Goal: Task Accomplishment & Management: Complete application form

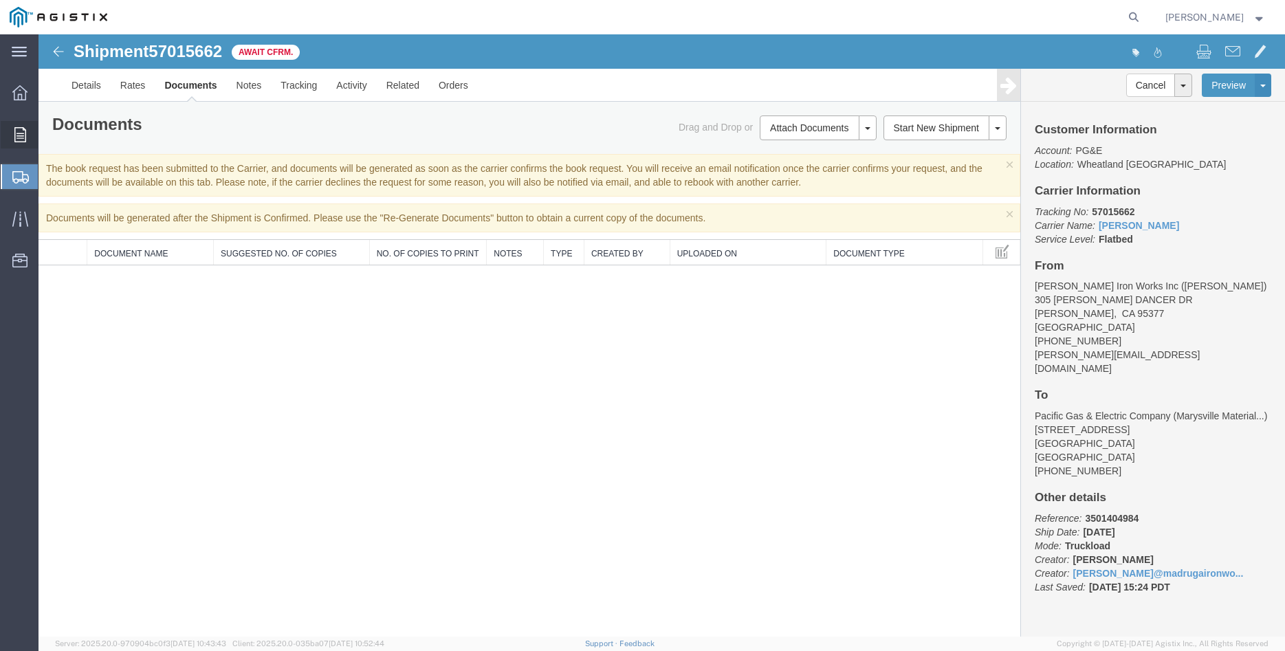
click at [15, 138] on icon at bounding box center [20, 134] width 12 height 15
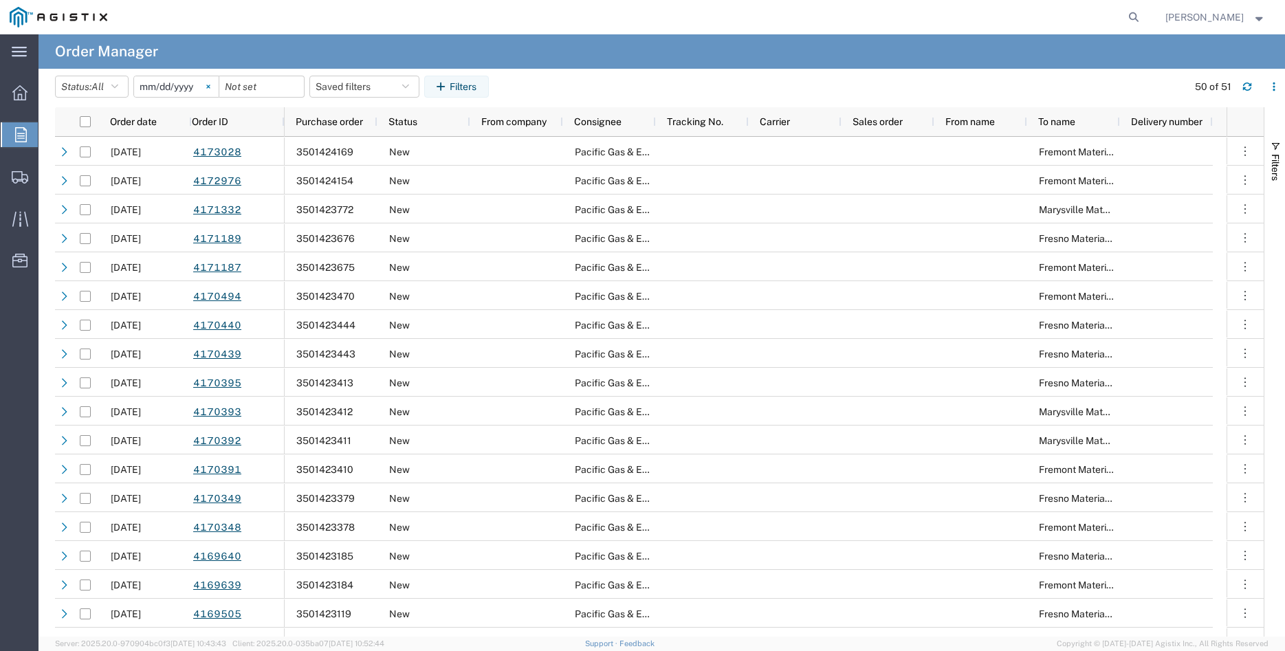
click at [219, 87] on svg-icon at bounding box center [208, 86] width 21 height 21
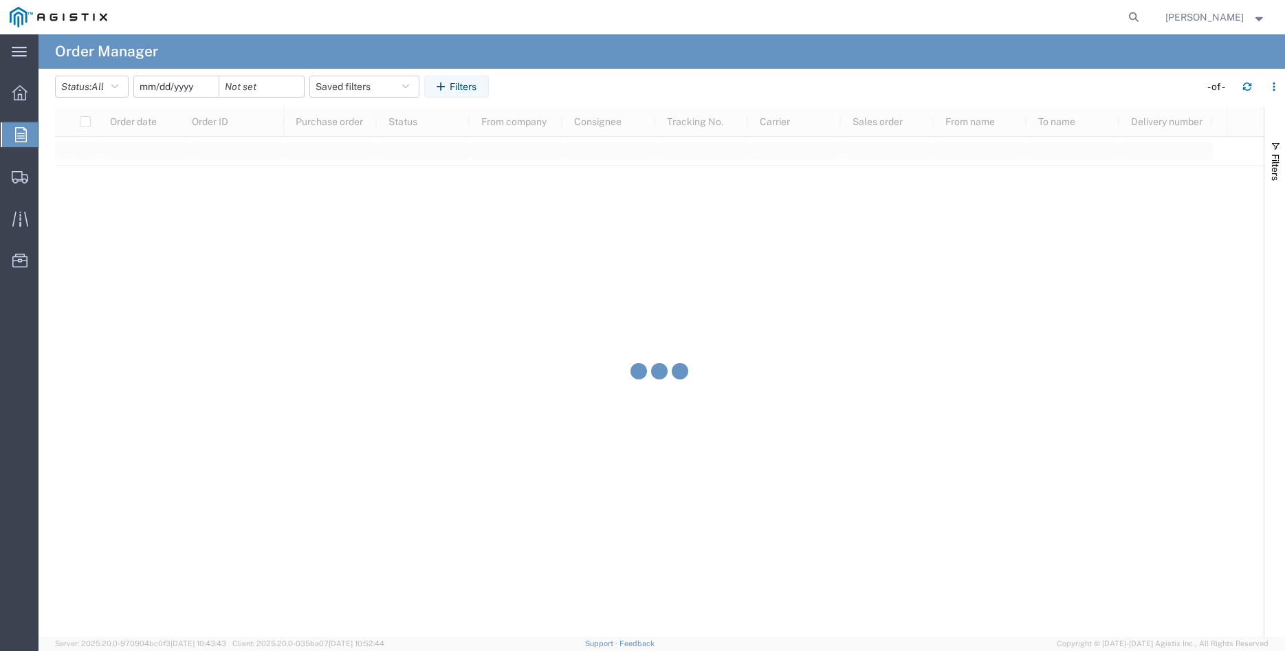
click at [178, 87] on input "date" at bounding box center [176, 86] width 85 height 21
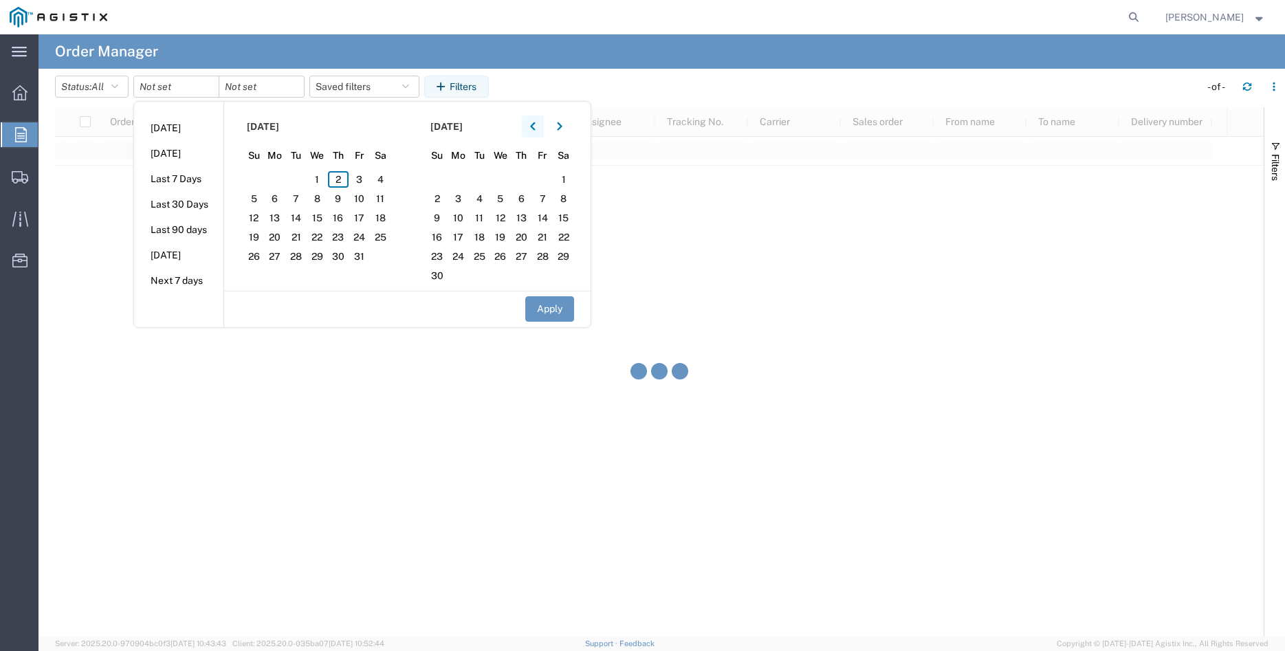
click at [541, 124] on button "button" at bounding box center [533, 127] width 22 height 22
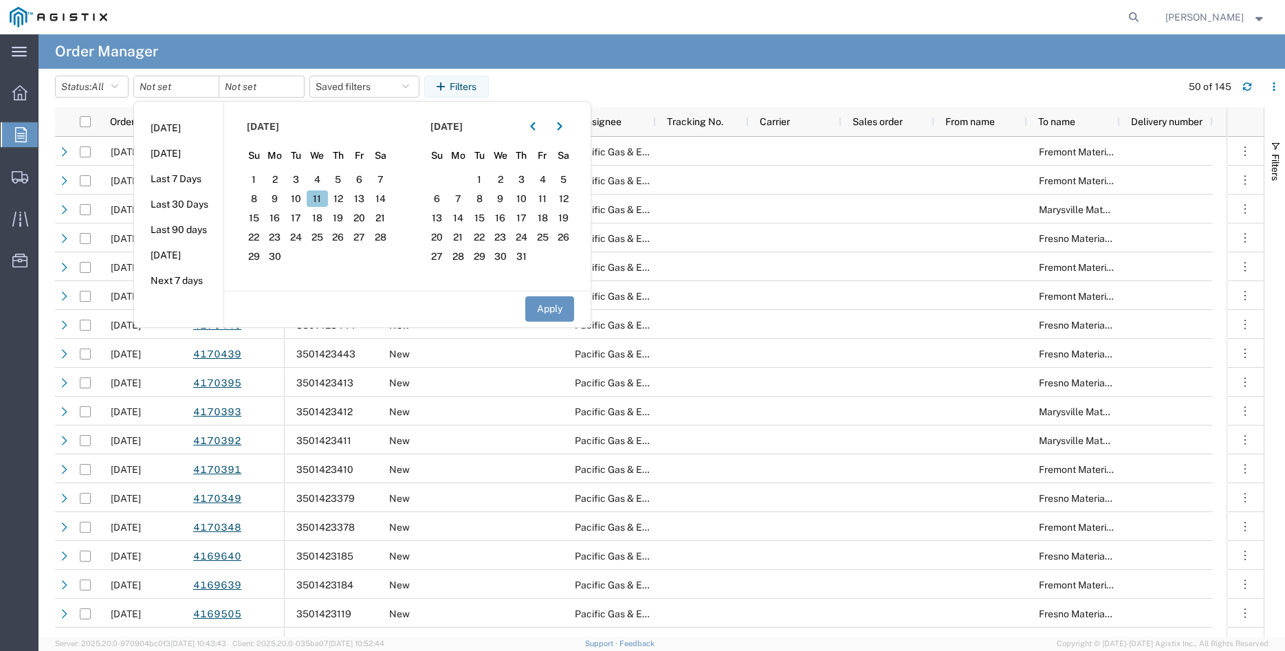
click at [316, 196] on span "11" at bounding box center [317, 198] width 21 height 17
drag, startPoint x: 561, startPoint y: 309, endPoint x: 497, endPoint y: 267, distance: 76.8
click at [553, 296] on button "Apply" at bounding box center [549, 308] width 49 height 25
type input "2025-06-11"
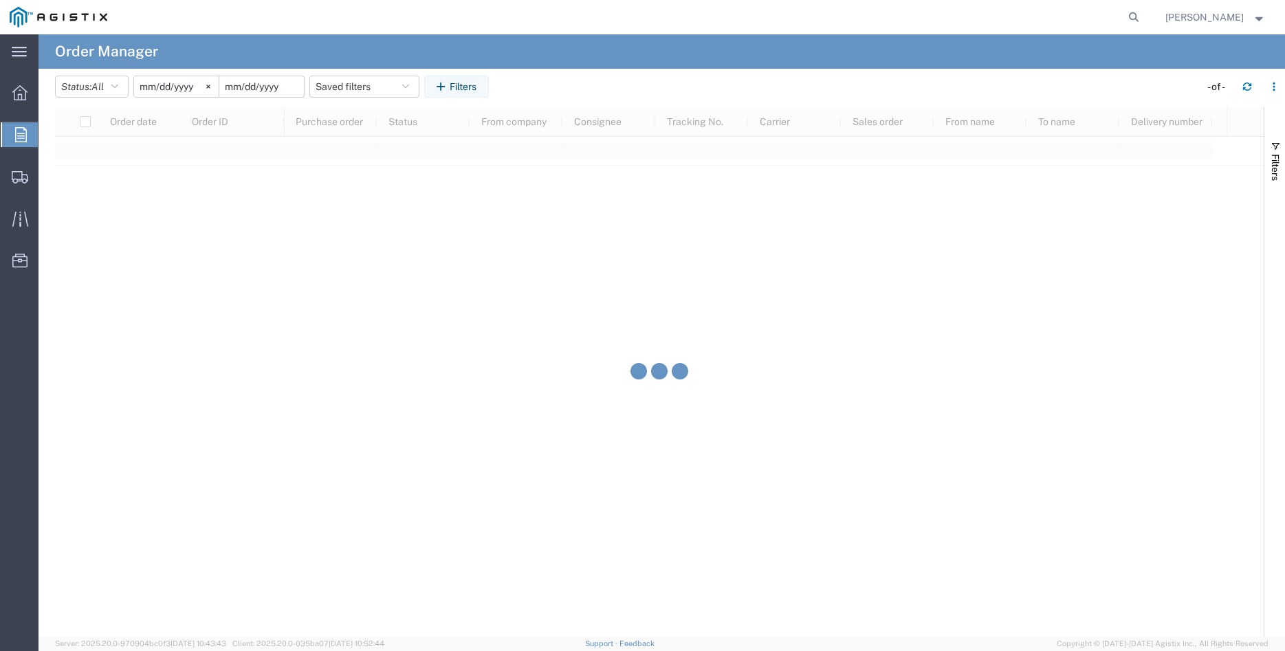
click at [254, 85] on input "date" at bounding box center [261, 86] width 85 height 21
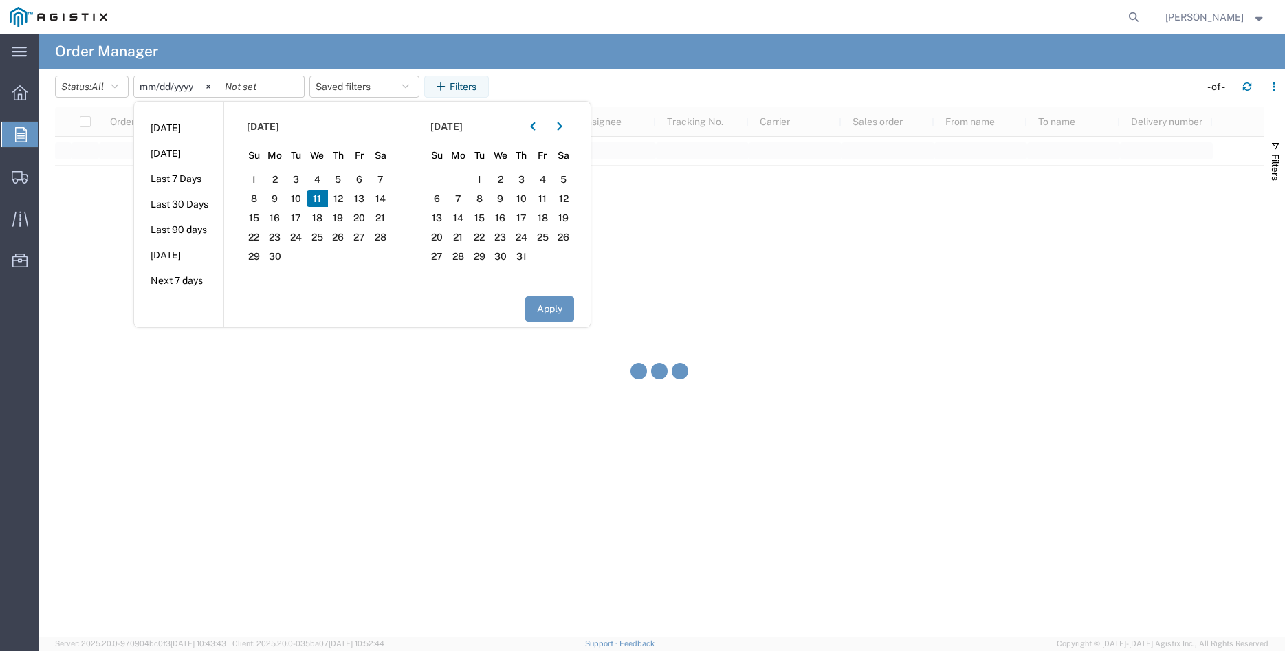
click at [322, 197] on span "11" at bounding box center [317, 198] width 21 height 17
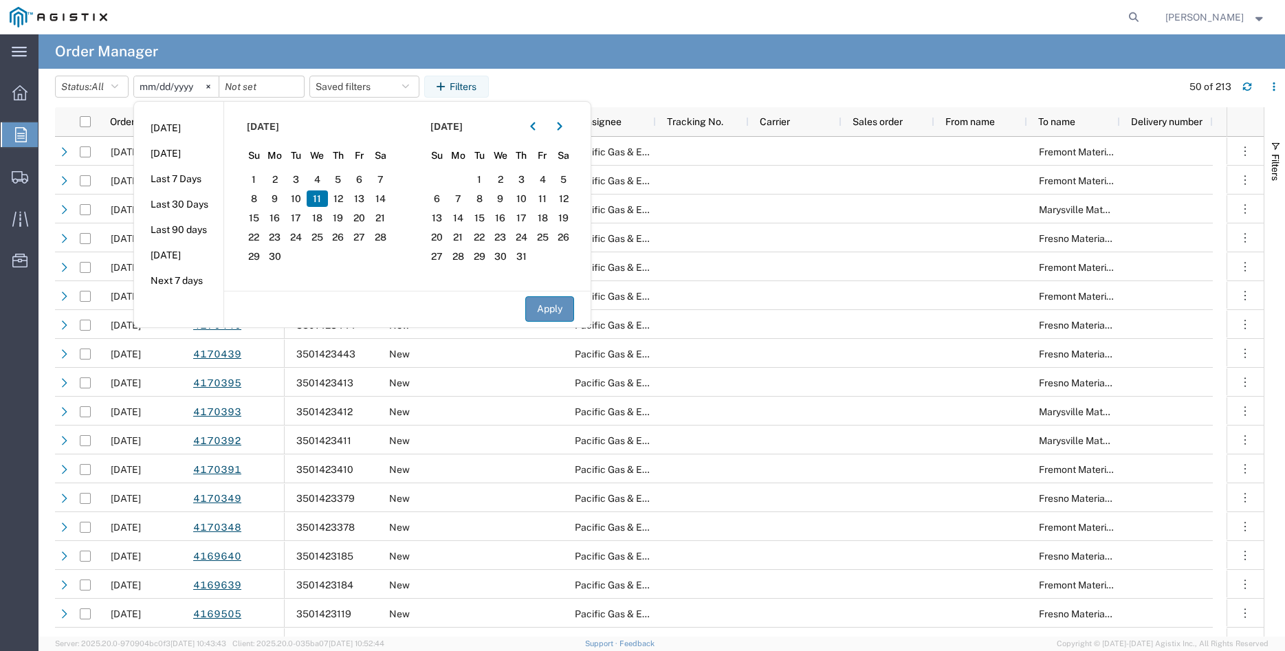
click at [543, 314] on button "Apply" at bounding box center [549, 308] width 49 height 25
type input "2025-06-11"
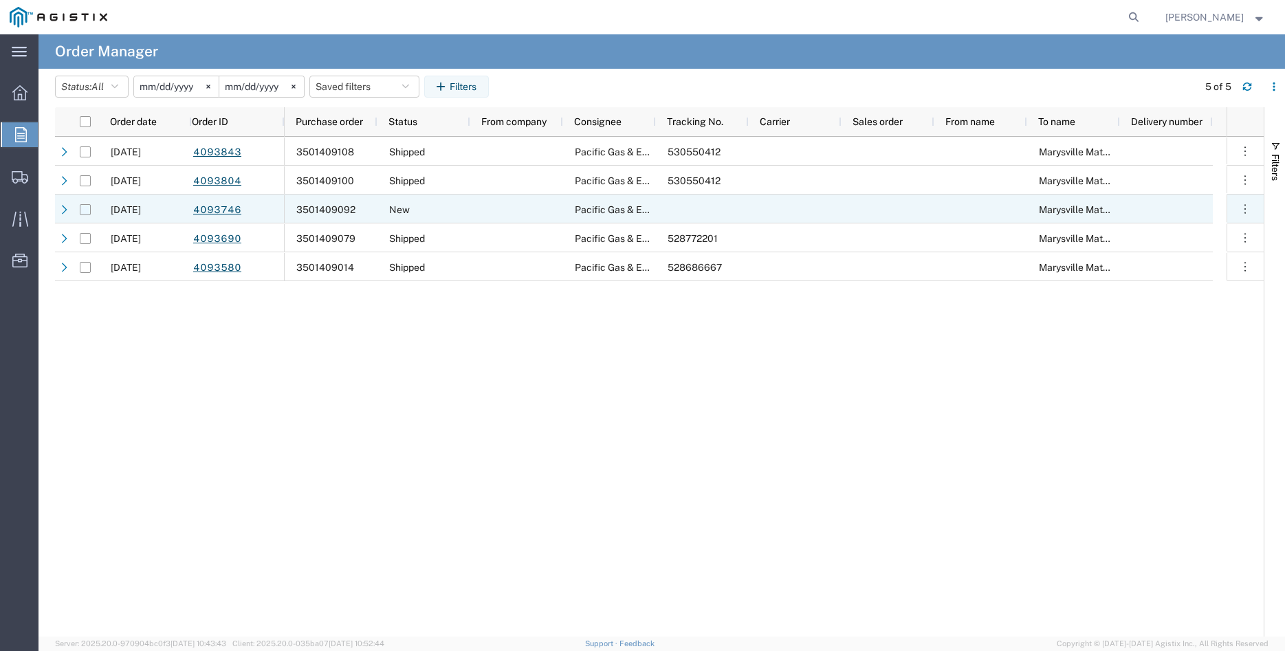
click at [85, 207] on input "Press Space to toggle row selection (unchecked)" at bounding box center [85, 209] width 11 height 11
checkbox input "true"
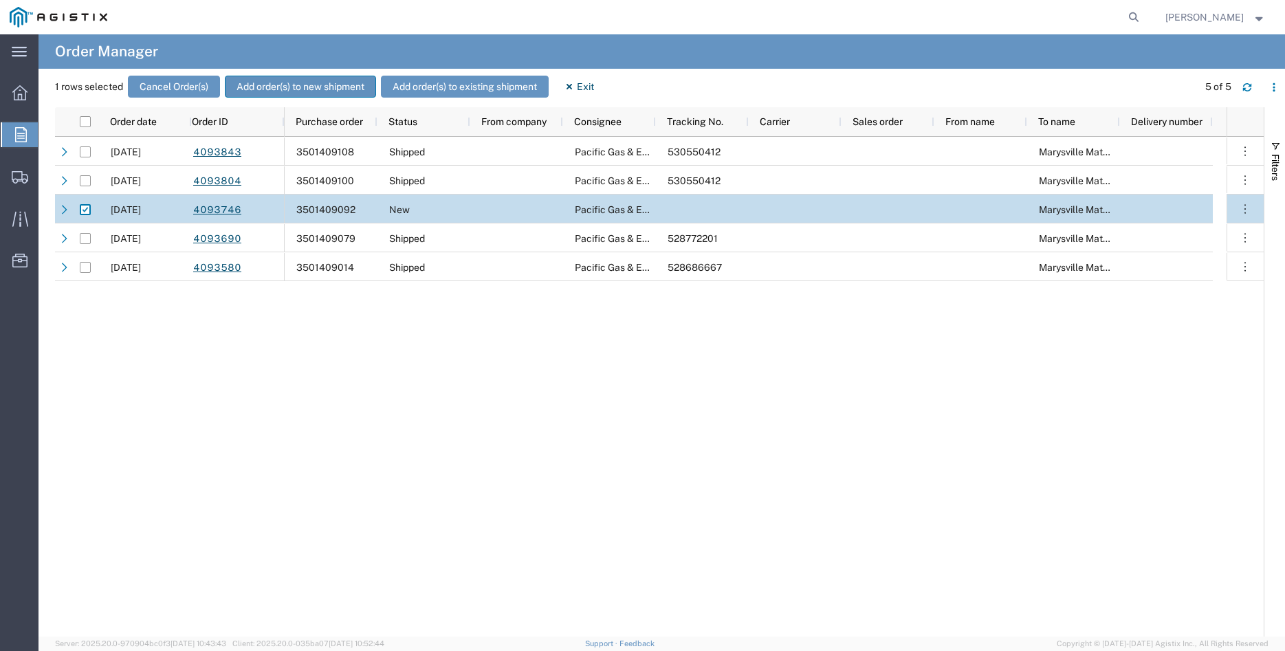
click at [305, 88] on button "Add order(s) to new shipment" at bounding box center [300, 87] width 151 height 22
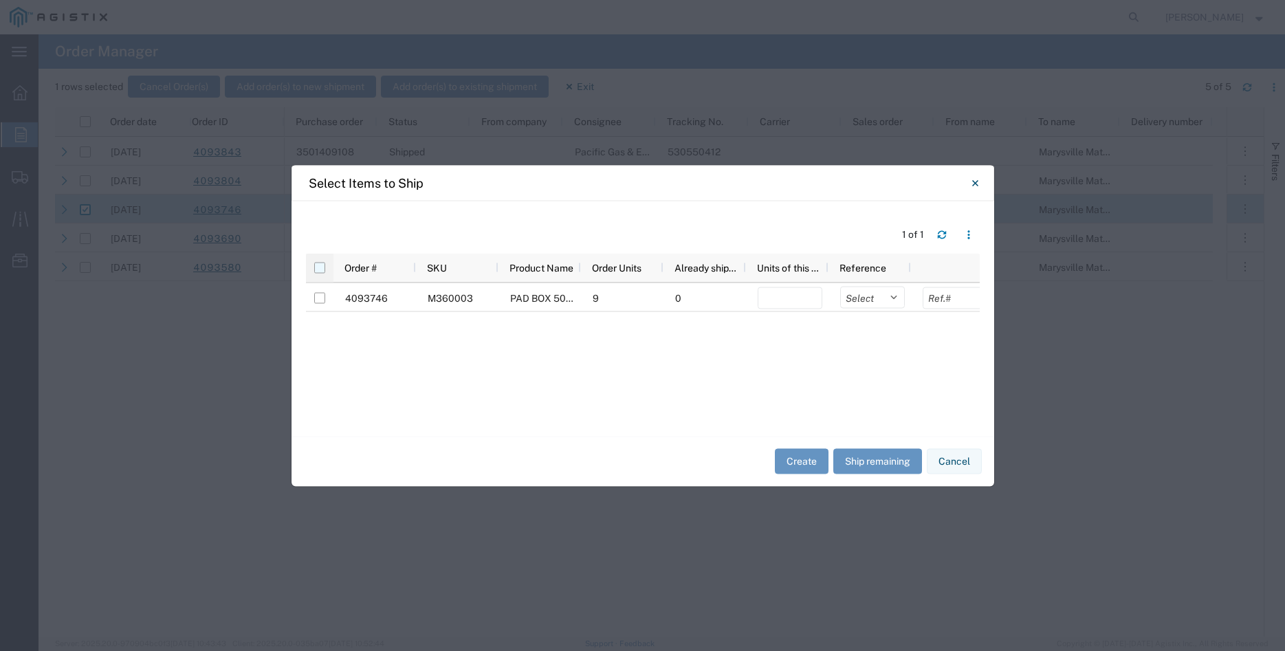
click at [320, 270] on input "checkbox" at bounding box center [319, 267] width 11 height 11
checkbox input "true"
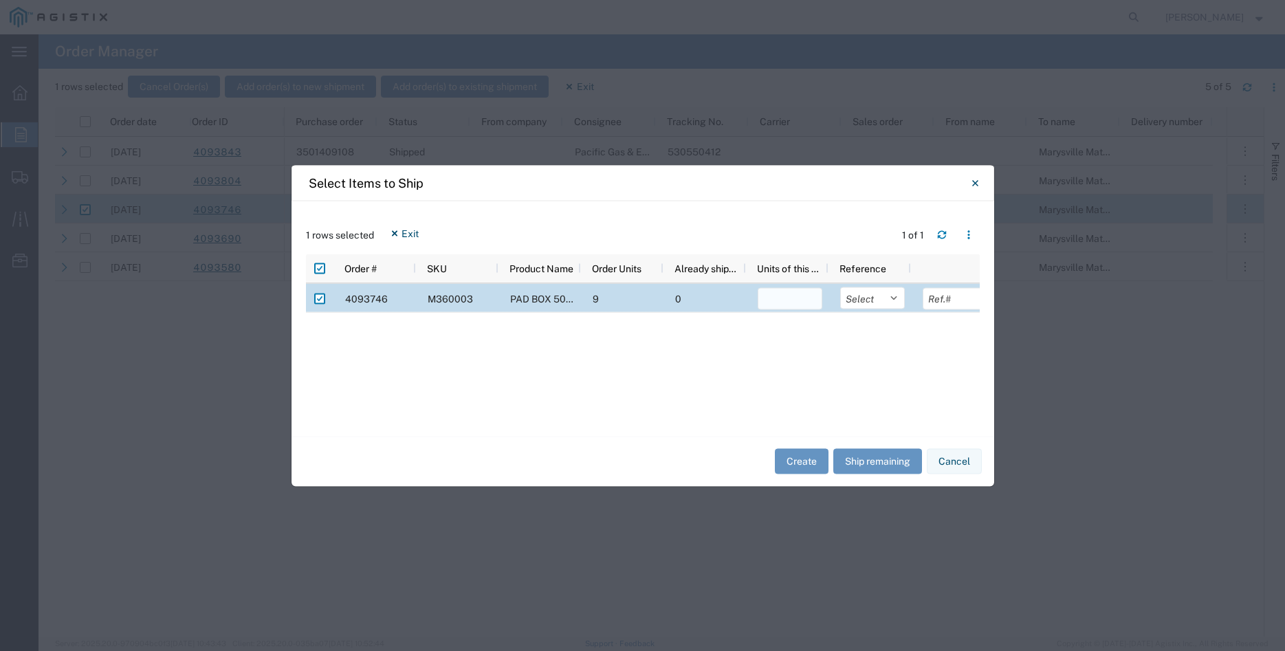
click at [774, 303] on input "number" at bounding box center [790, 298] width 65 height 22
type input "9"
click at [840, 287] on select "Select Purchase Order Delivery Number" at bounding box center [872, 298] width 65 height 22
click option "Delivery Number" at bounding box center [0, 0] width 0 height 0
click at [840, 287] on select "Select Purchase Order Delivery Number" at bounding box center [872, 298] width 65 height 22
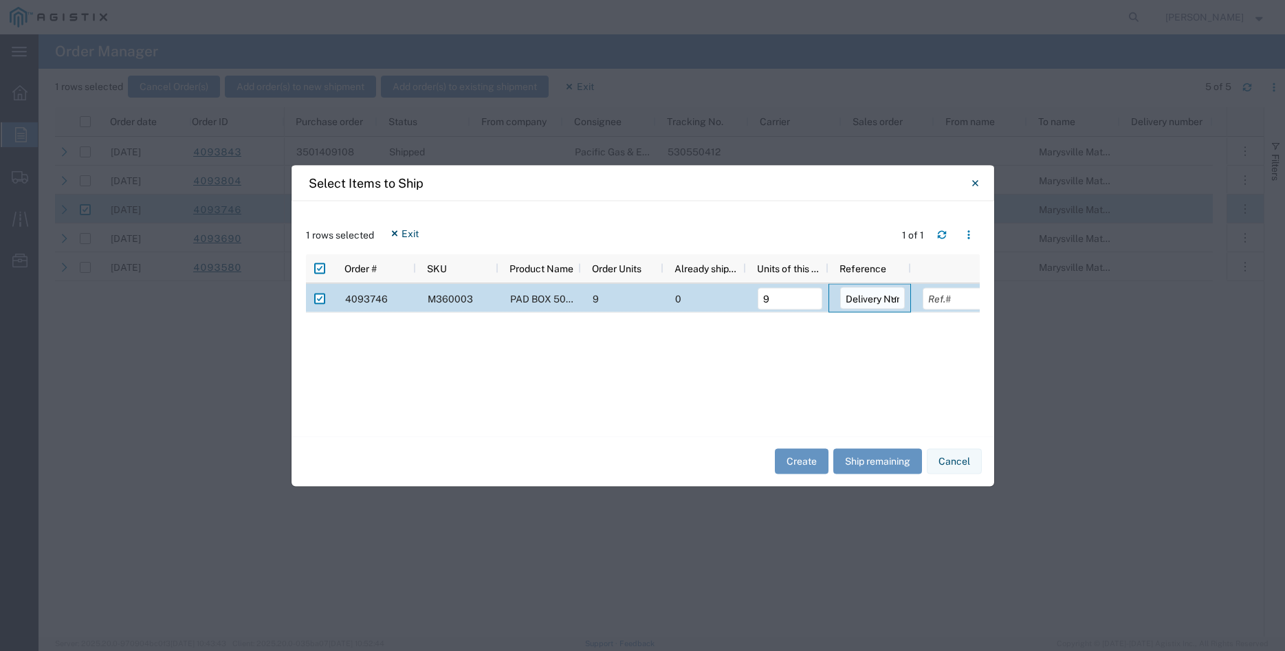
select select "PURCHORD"
click option "Purchase Order" at bounding box center [0, 0] width 0 height 0
click at [952, 302] on input "text" at bounding box center [955, 298] width 65 height 22
type input "6465.24"
click at [800, 463] on button "Create" at bounding box center [802, 461] width 54 height 25
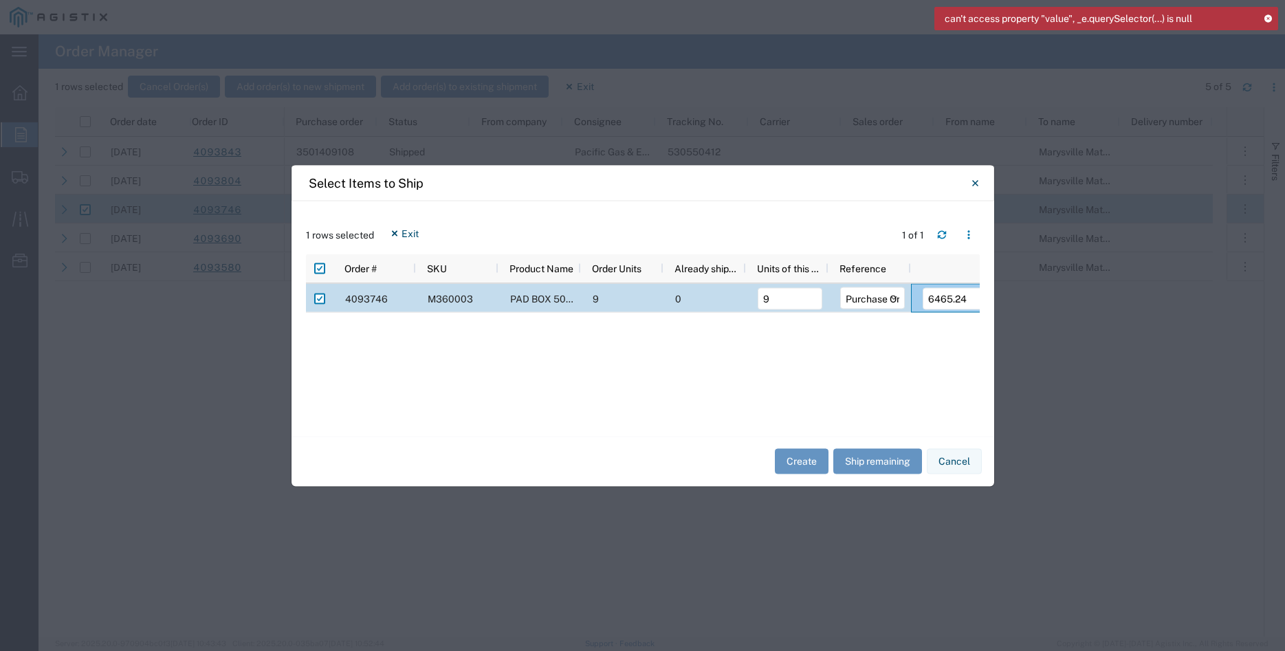
click at [1271, 18] on icon at bounding box center [1268, 18] width 10 height 8
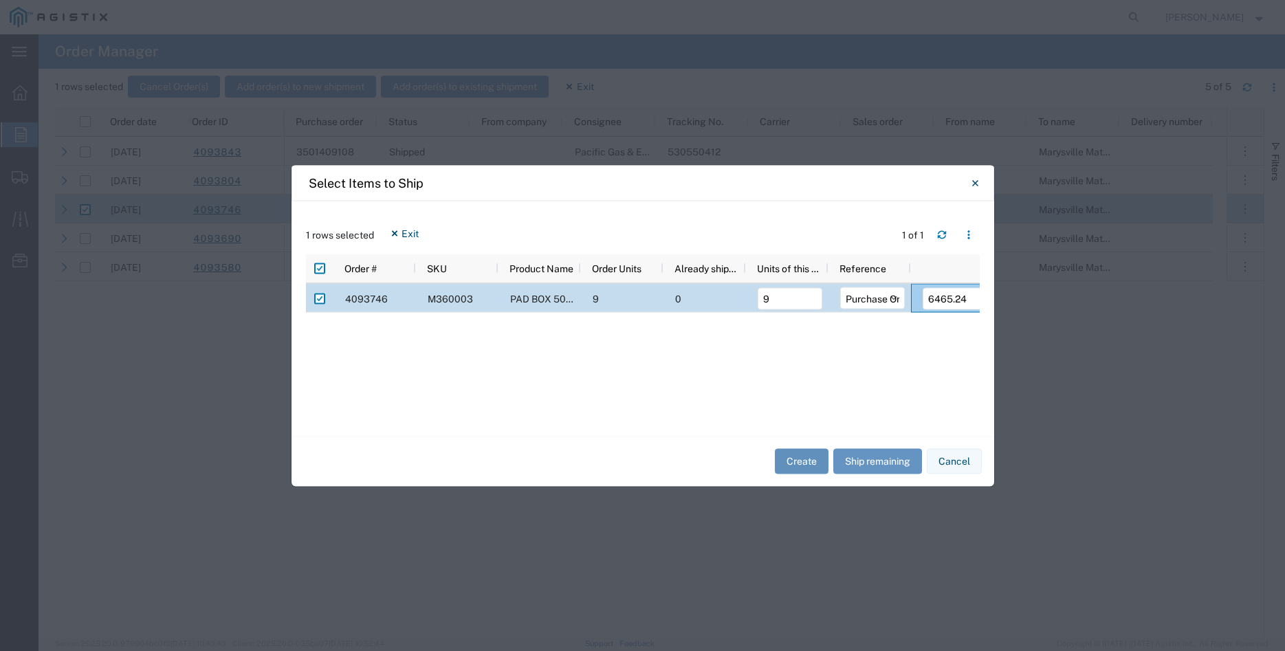
click at [802, 459] on button "Create" at bounding box center [802, 461] width 54 height 25
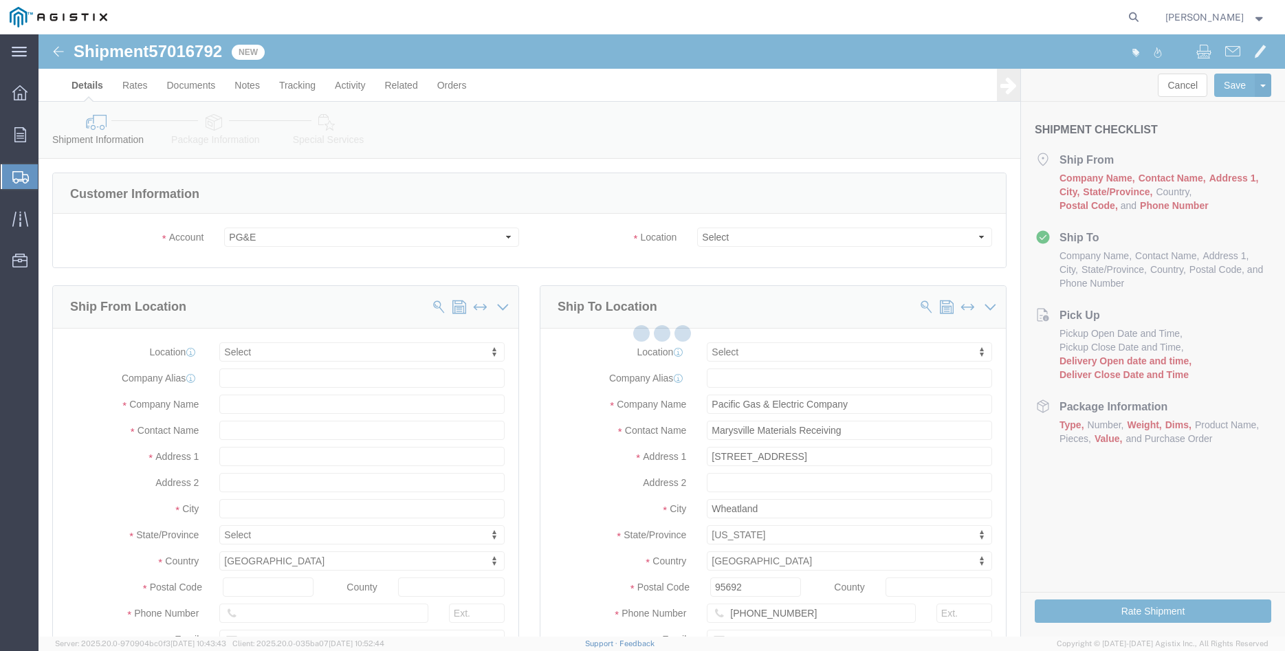
select select
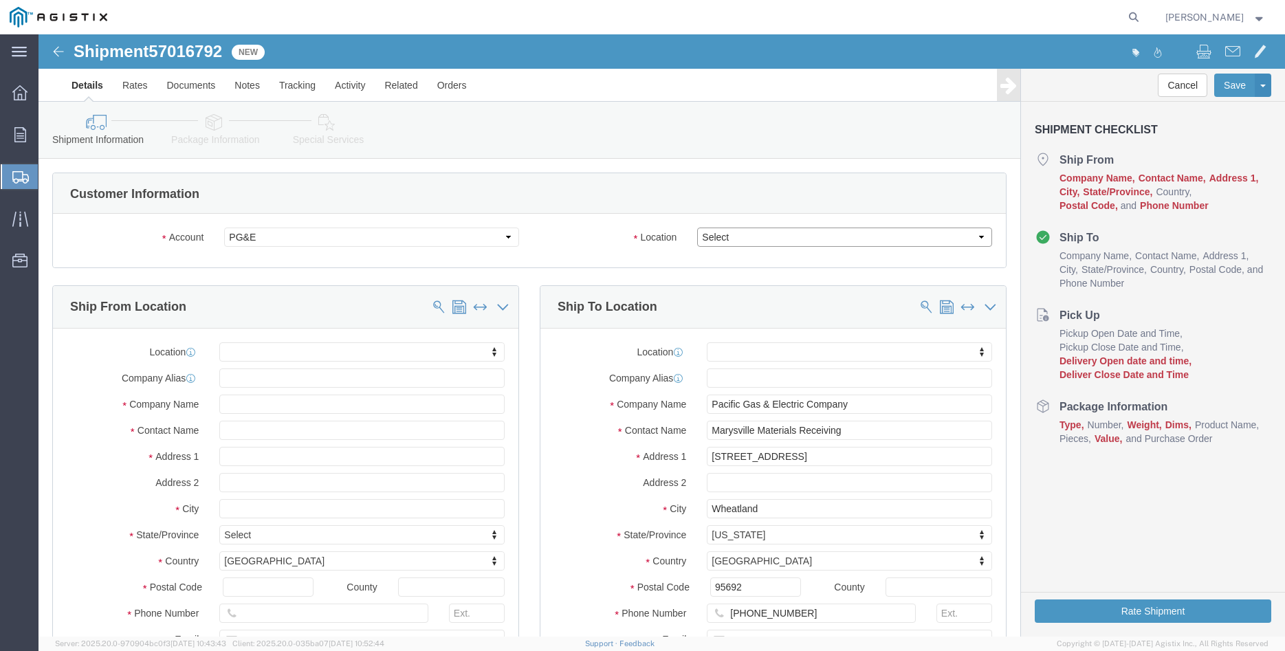
click select "Select All Others Fremont DC Fresno DC Wheatland DC"
select select "19996"
click option "Wheatland DC"
click body "Shipment 57016792 New Details Rates Documents Notes Tracking Activity Related O…"
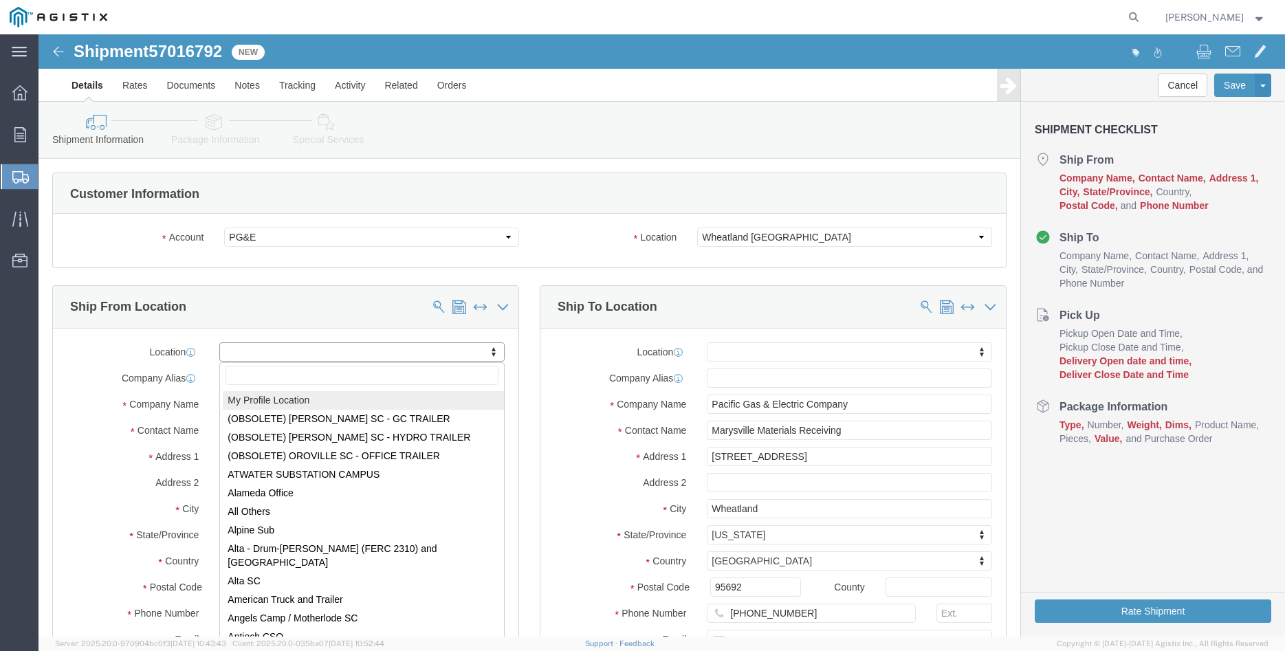
select select "MYPROFILE"
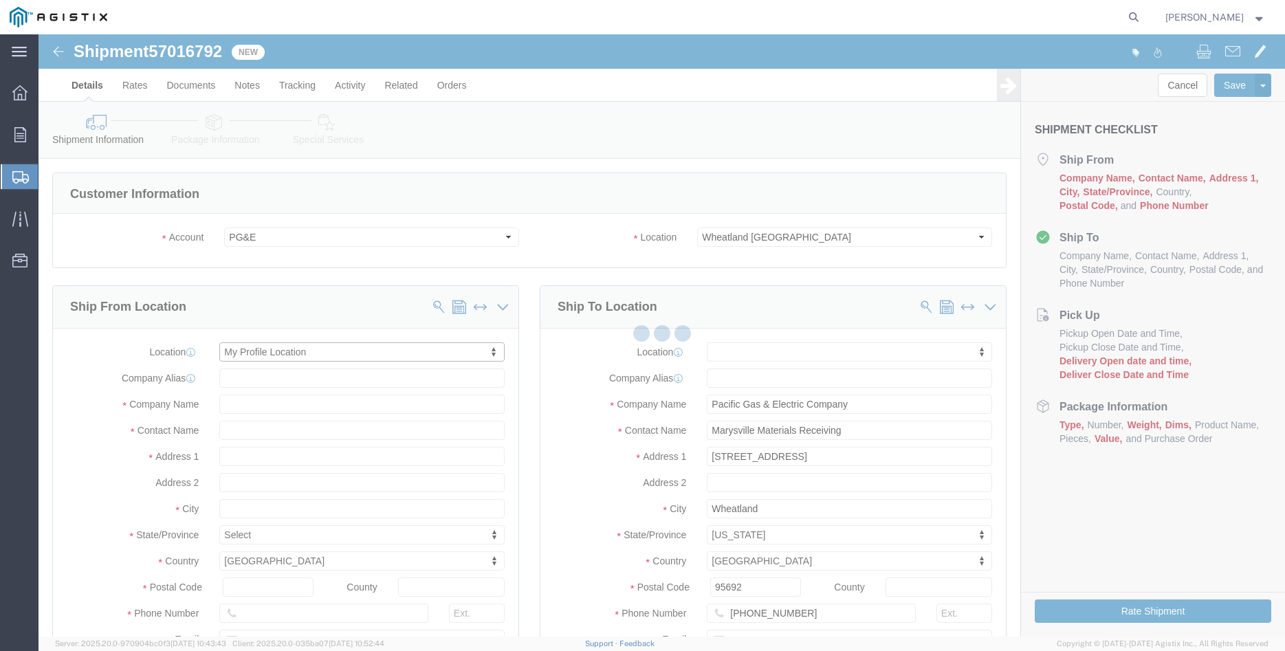
type input "305 GANDY DANCER DR"
type input "95377"
type input "209-832-7003"
type input "betty@madrugaironworks.com"
checkbox input "true"
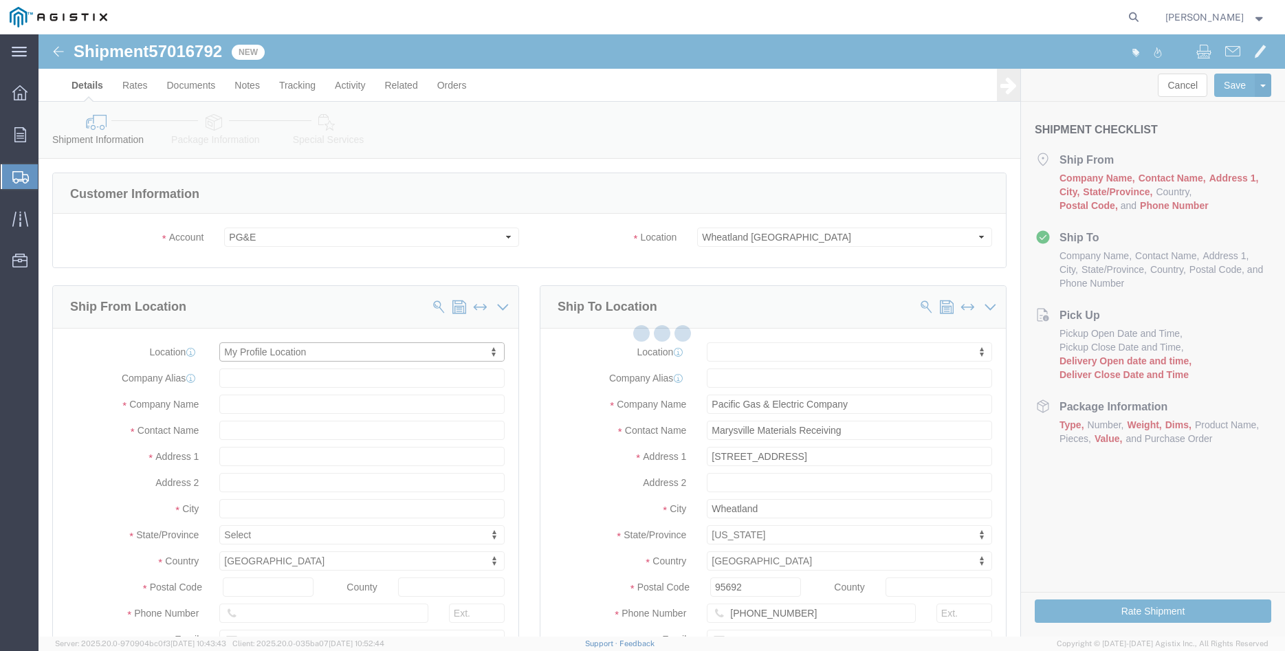
type input "Madruga Iron Works Inc"
type input "[PERSON_NAME]"
type input "TRACY"
select select "CA"
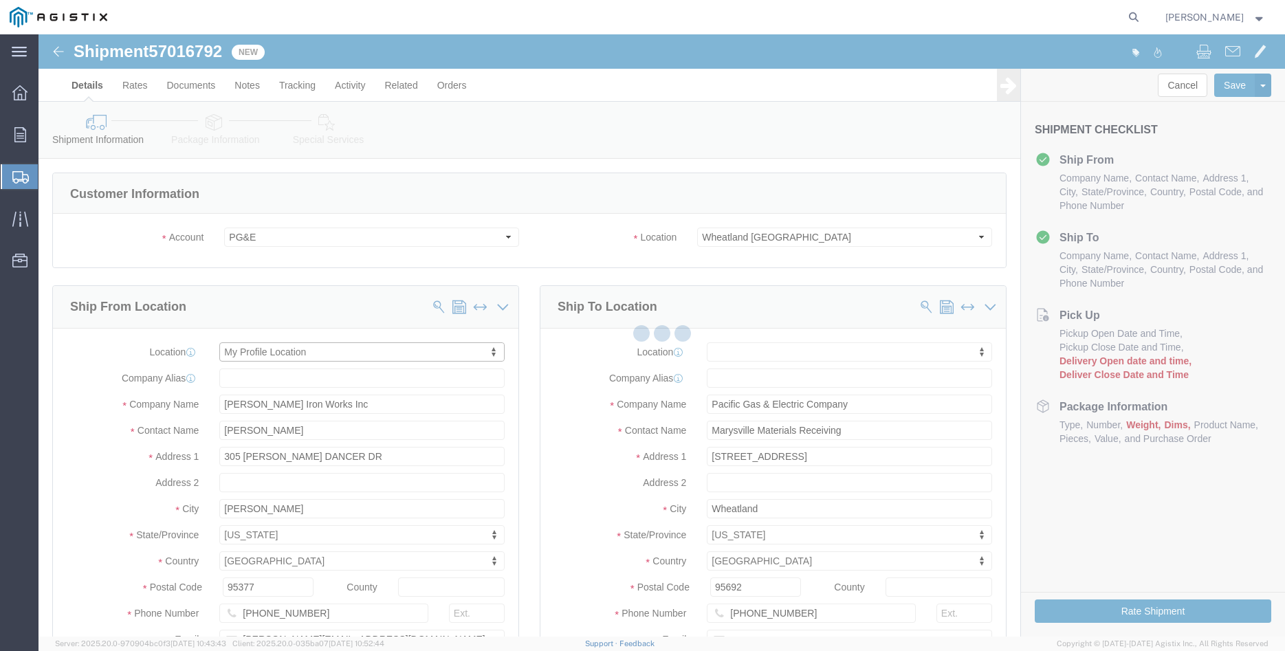
click div "Ship To Location Location My Profile Location (OBSOLETE) BURNEY SC - GC TRAILER…"
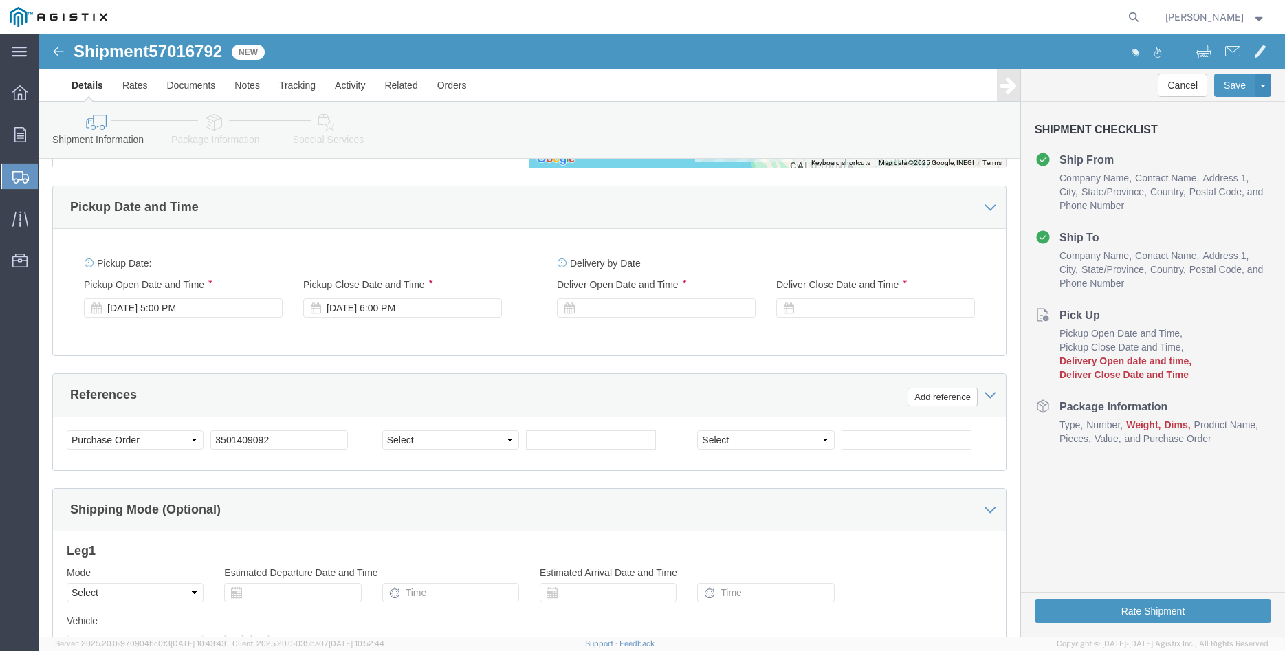
scroll to position [771, 0]
click div "Oct 02 2025 5:00 PM"
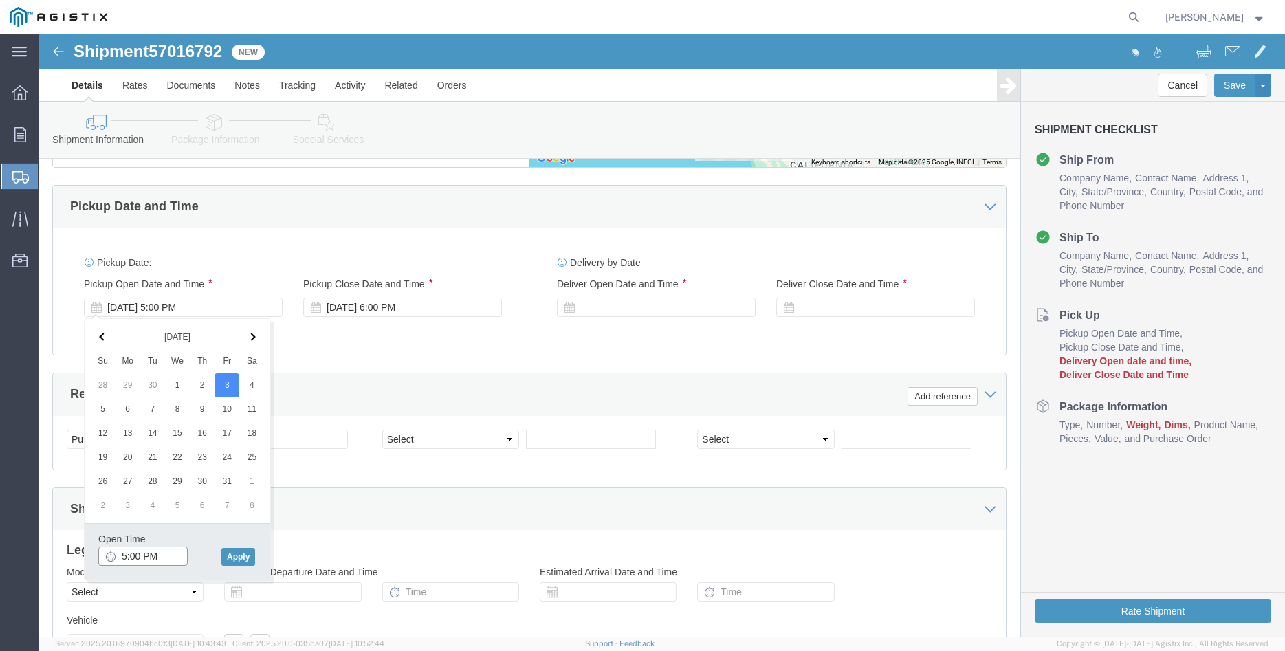
click input "5:00 PM"
type input "9:00 AM"
click button "Apply"
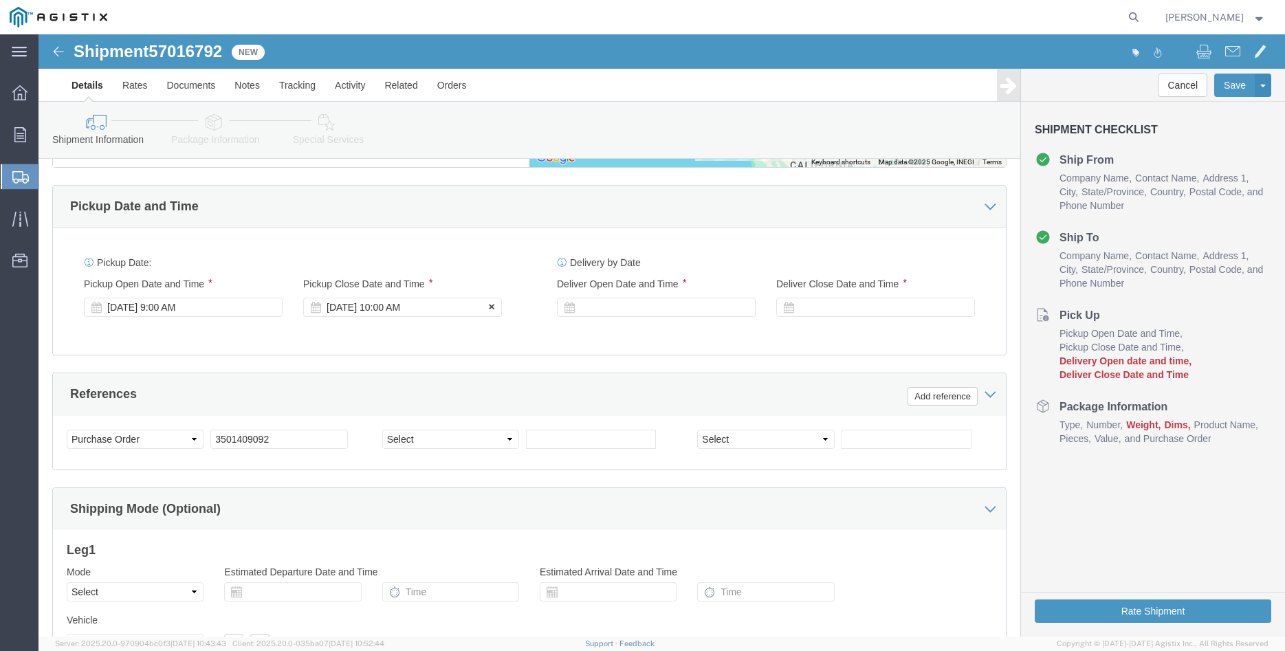
click div "Oct 03 2025 10:00 AM"
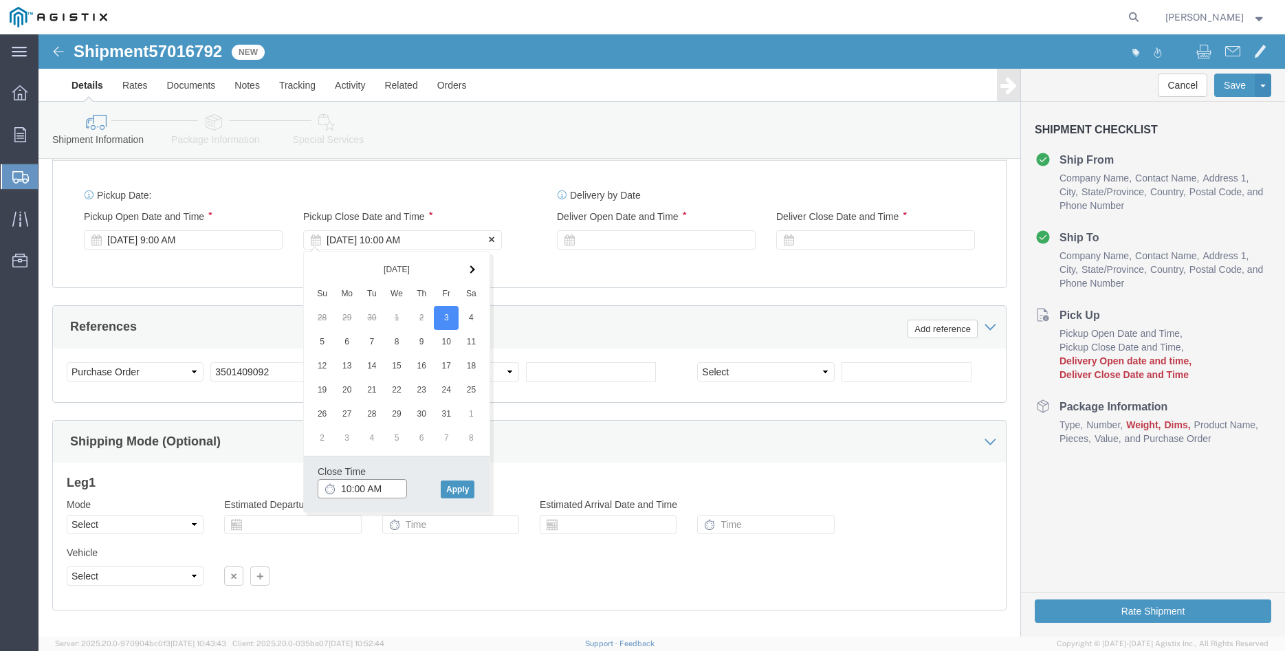
scroll to position [842, 0]
type input "11:00 AM"
click button "Apply"
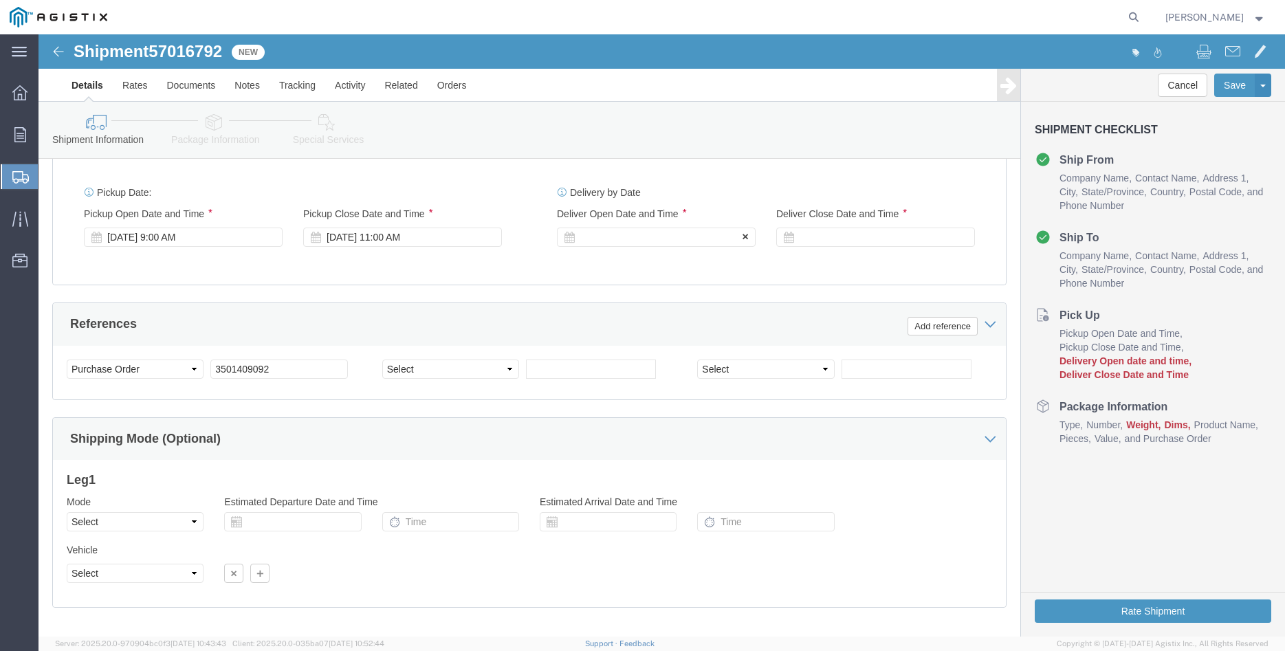
click div
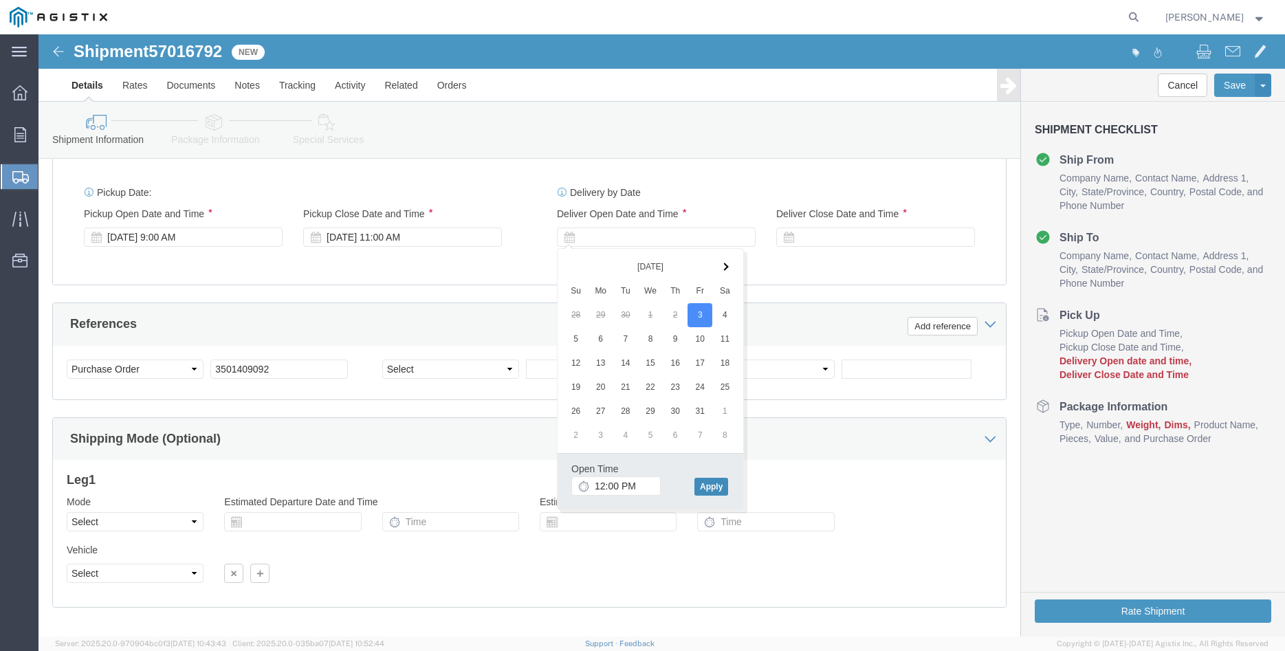
click button "Apply"
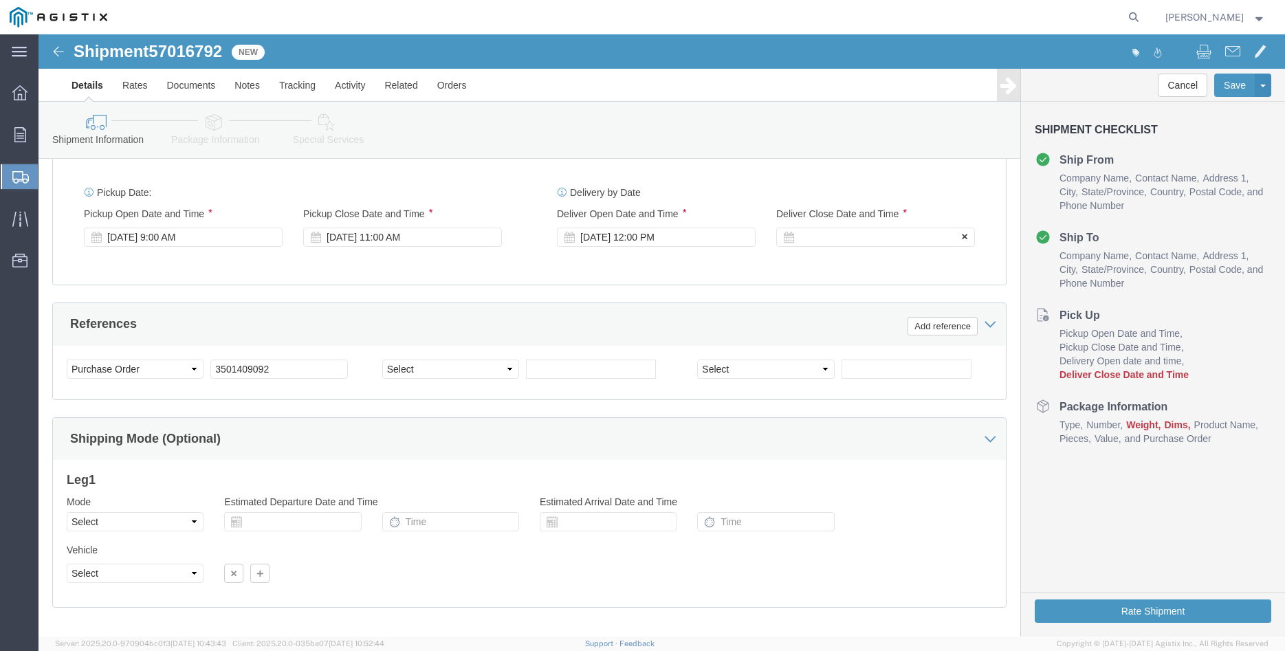
click div
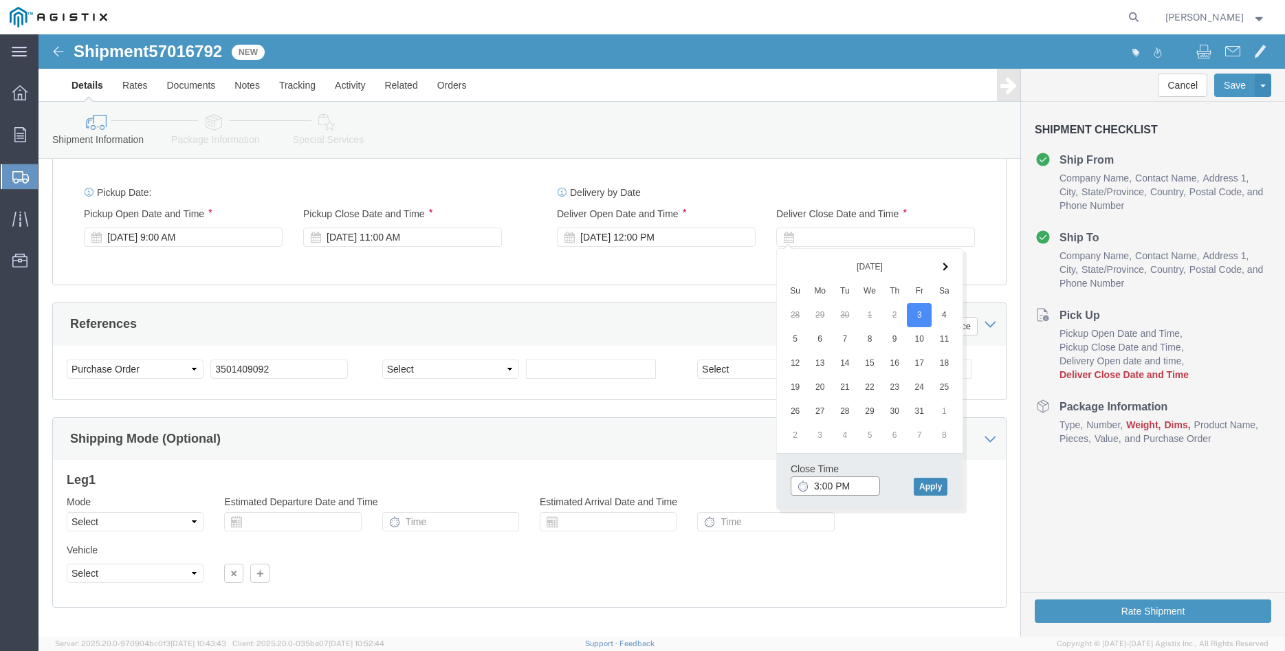
type input "3:00 PM"
click button "Apply"
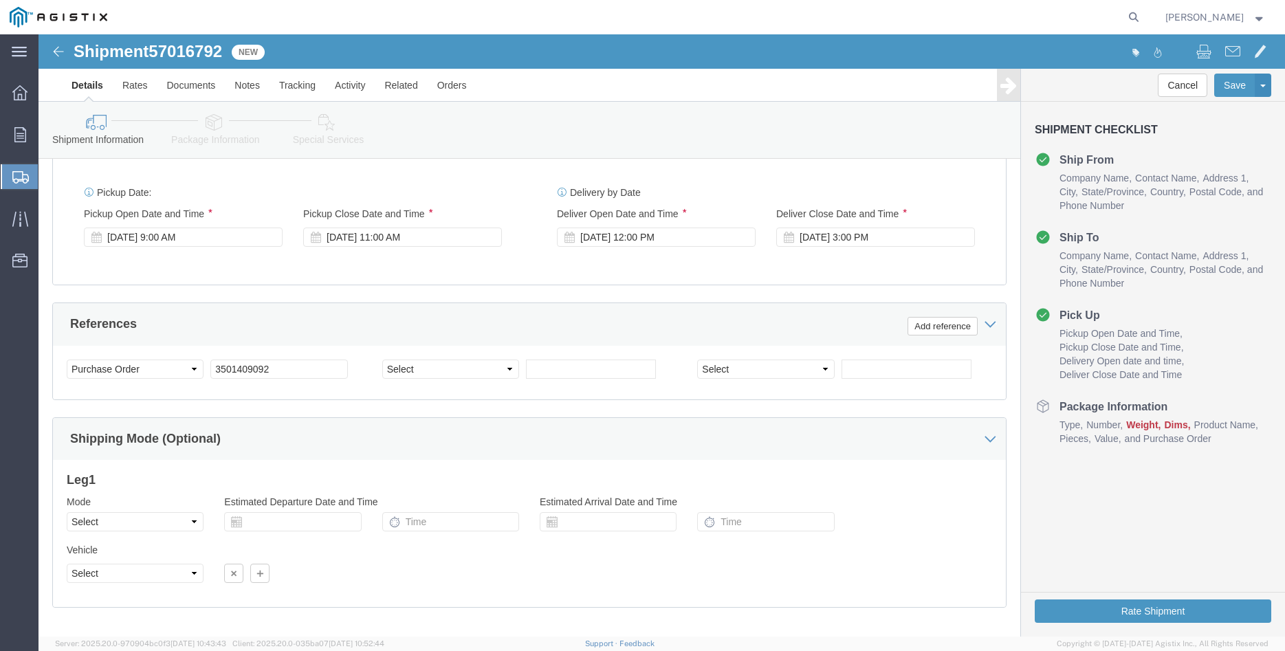
click div "Customer Information Account Select Madruga Iron Works Inc PG&E Location Select…"
click select "Select Air Less than Truckload Multi-Leg Ocean Freight Rail Small Parcel Truckl…"
select select "TL"
click option "Truckload"
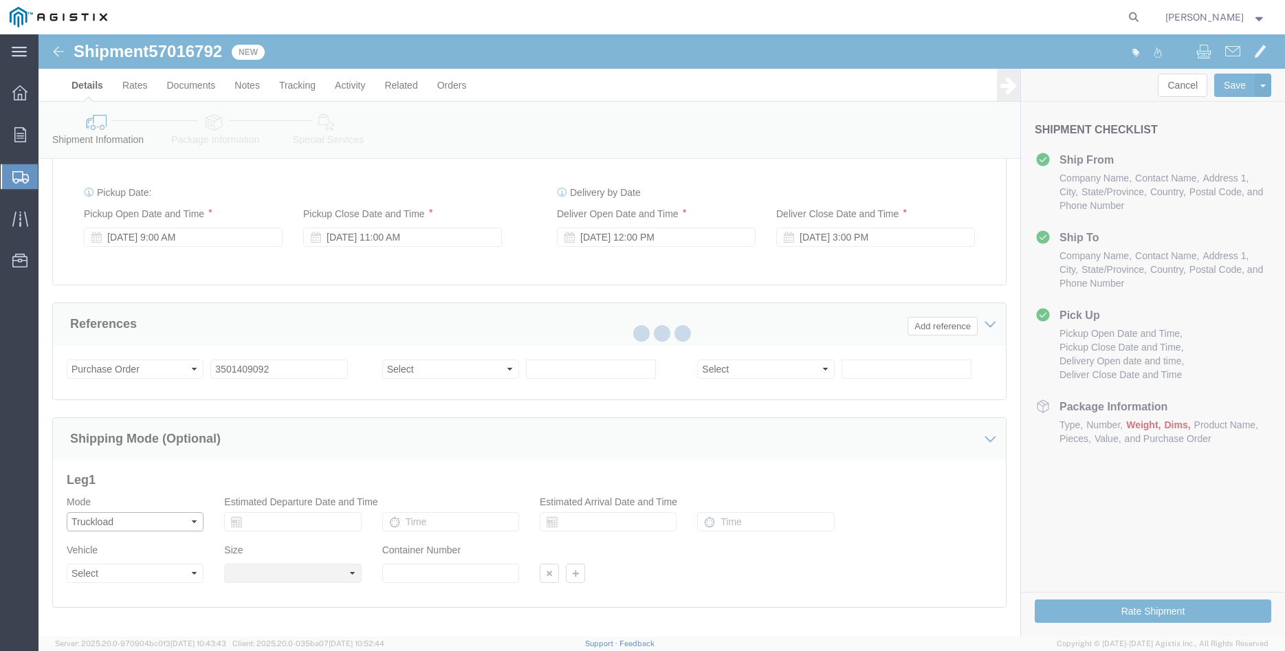
select select
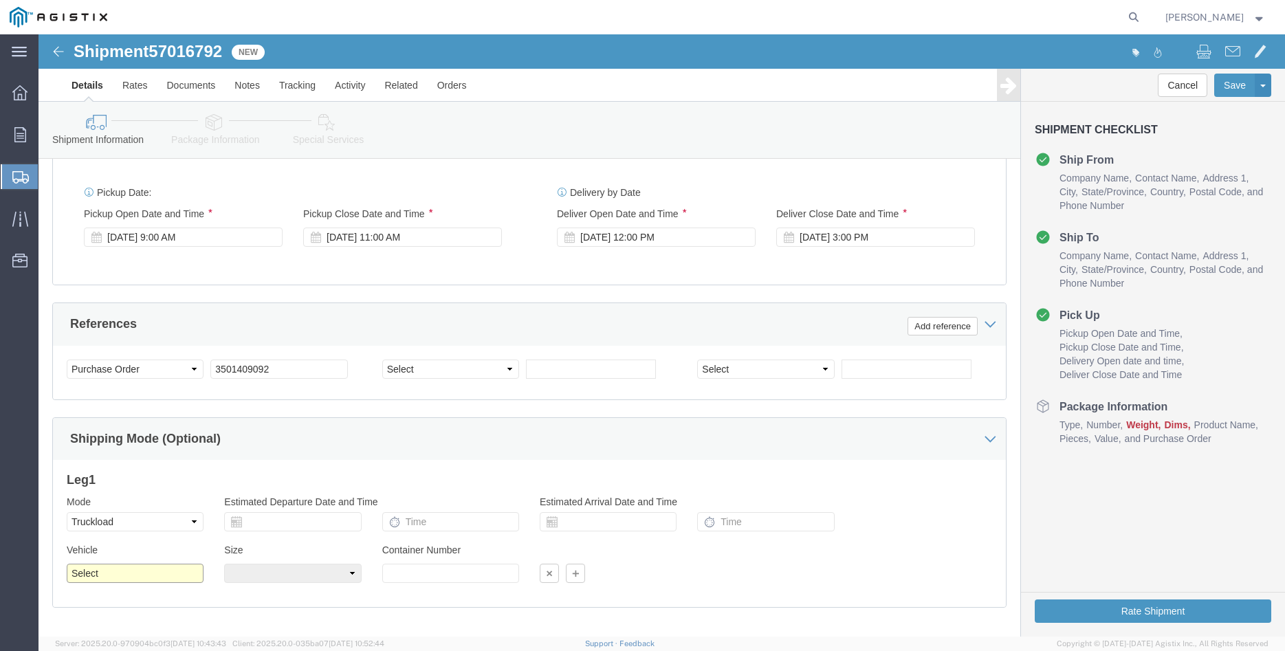
click select "Select 1-Ton (PSS) 10 Wheel 10 Yard Dump Truck 20 Yard Dump Truck Bobtail Botto…"
select select "FLBD"
click option "Flat Bed"
click select "Select 35 Feet 20 Feet 28 Feet 53 Feet 40 Feet 48 Feet"
select select "20FT"
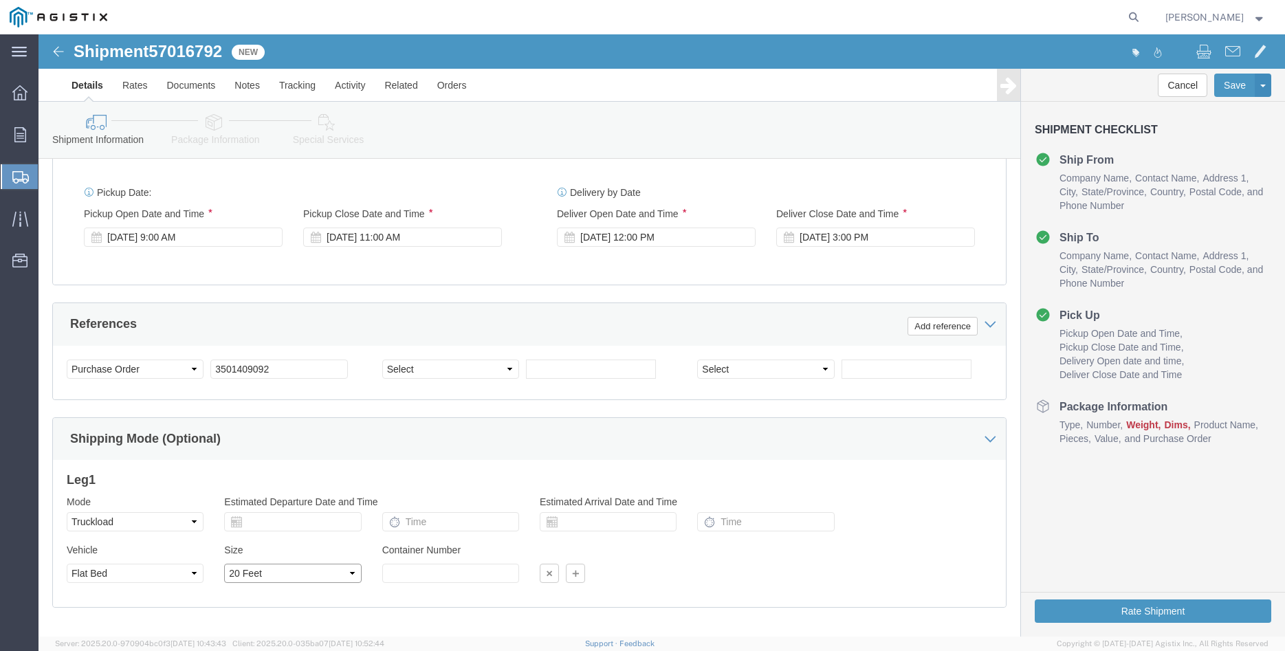
click option "20 Feet"
click div "Leg 1 Mode Select Air Less than Truckload Multi-Leg Ocean Freight Rail Small Pa…"
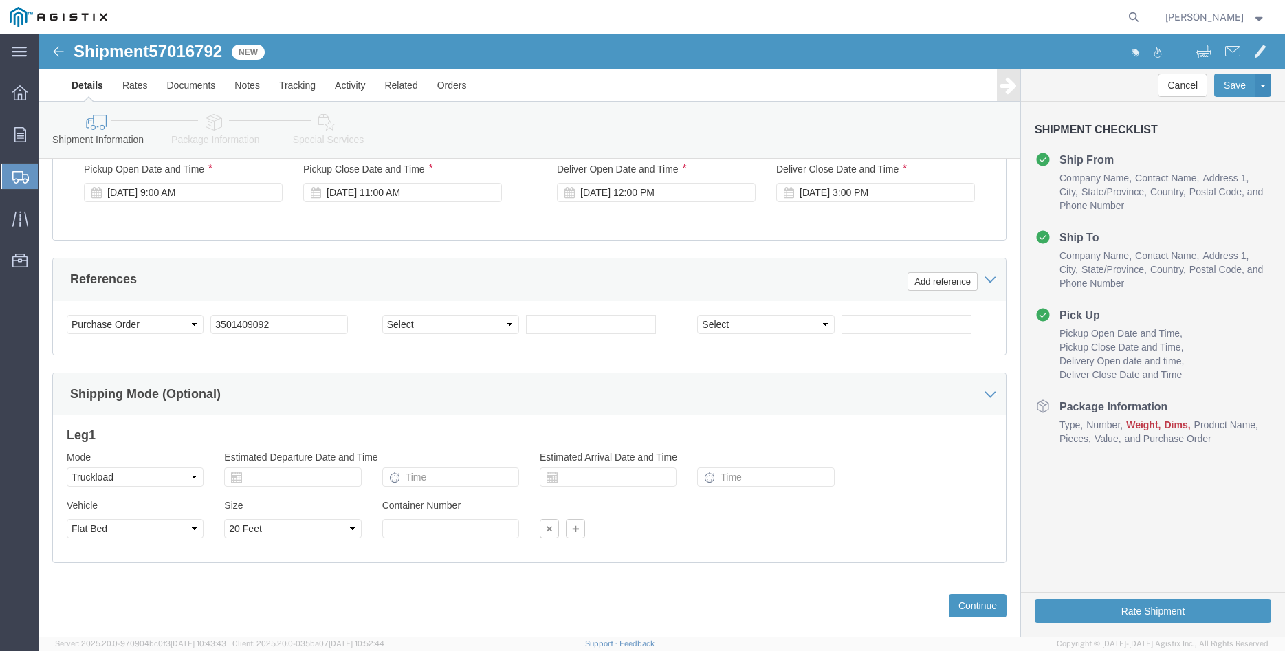
scroll to position [908, 0]
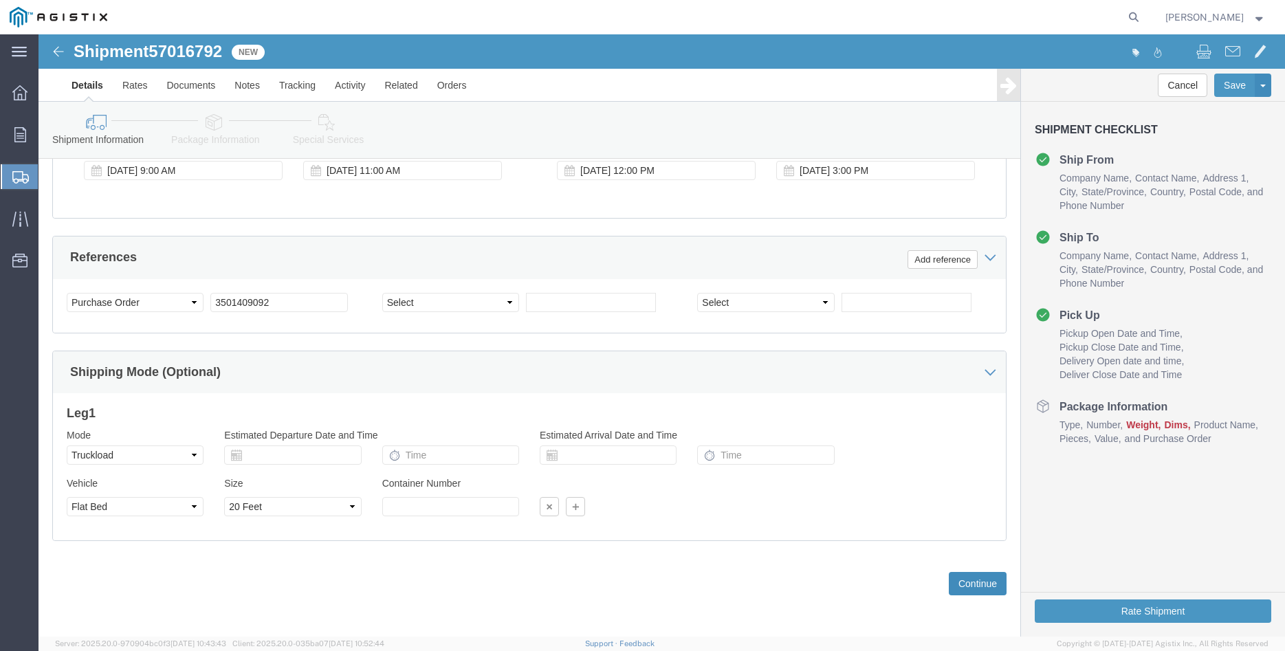
click button "Continue"
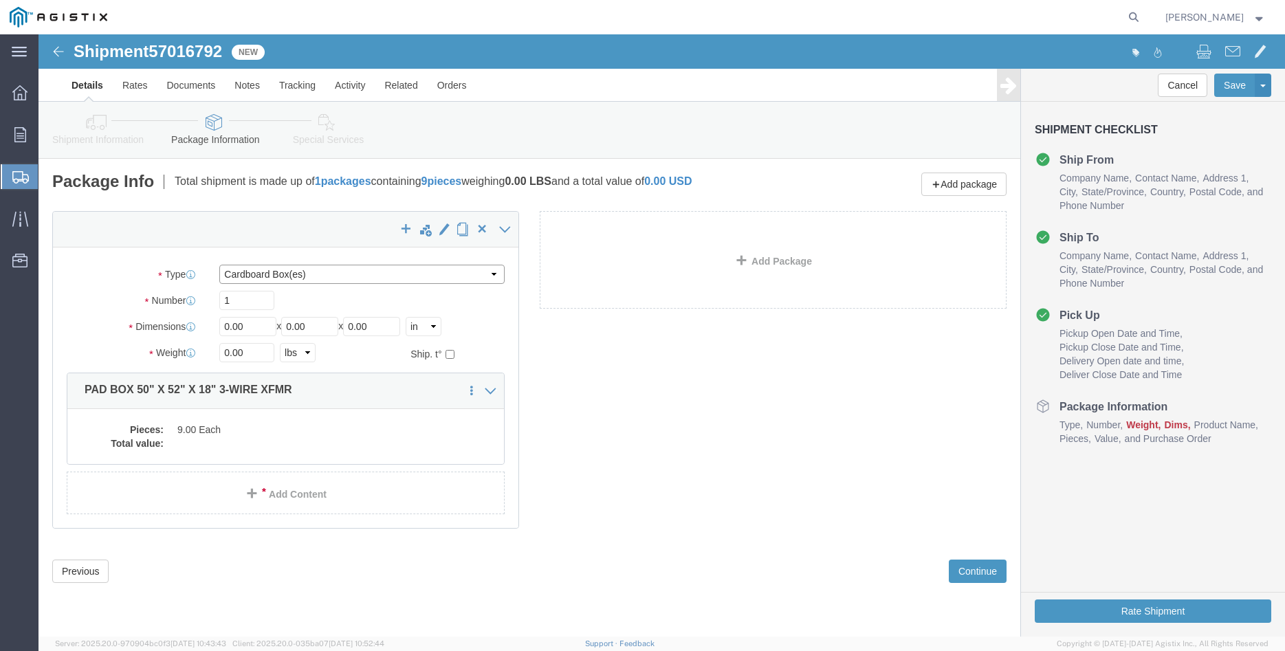
click select "Select Bulk Bundle(s) Cardboard Box(es) Carton(s) Crate(s) Drum(s) (Fiberboard)…"
select select "PONS"
click option "Pallet(s) Oversized (Not Stackable)"
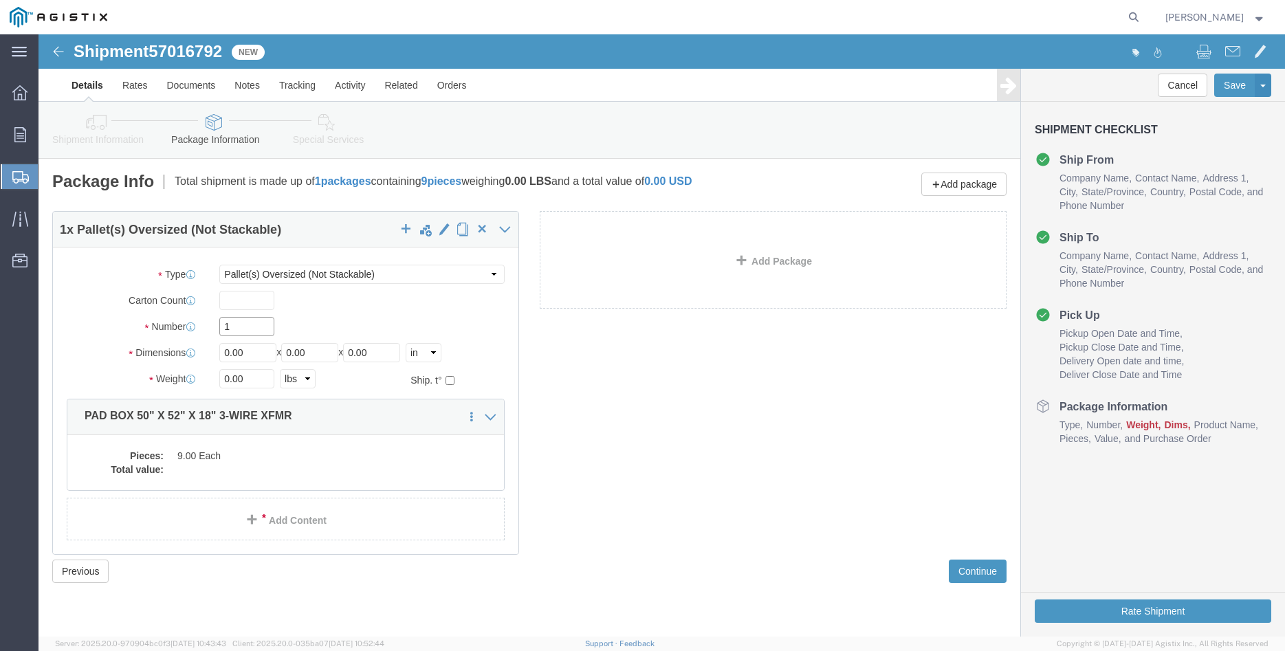
click input "1"
type input "3"
type input "64"
type input "66"
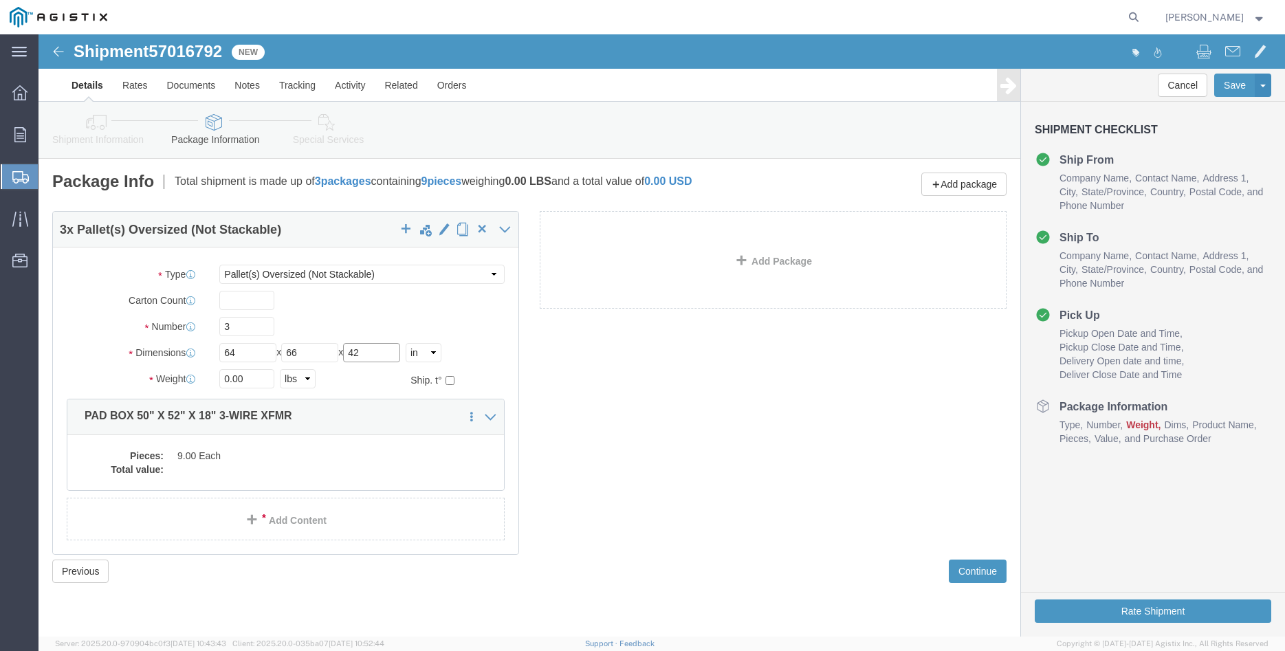
type input "42"
click input "0.00"
type input "5100"
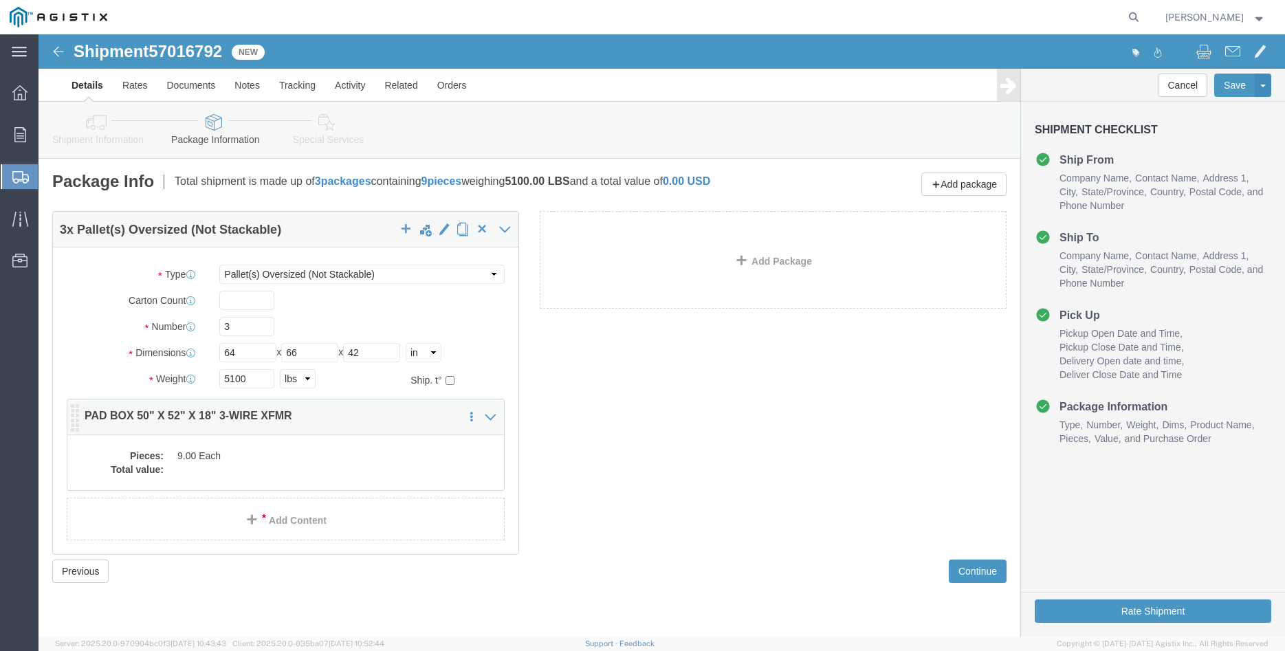
click dd "9.00 Each"
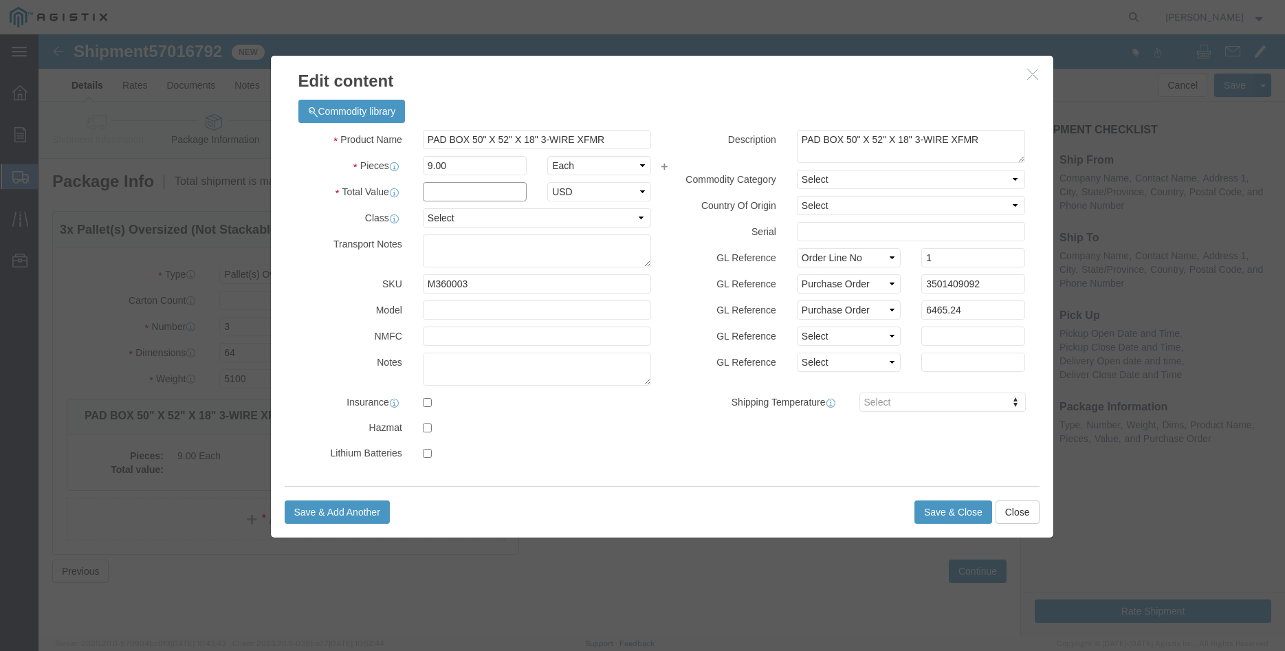
click input "text"
type input "6465.24"
click select "Select 50 55 60 65 70 85 92.5 100 125 175 250 300 400"
select select "100"
click option "100"
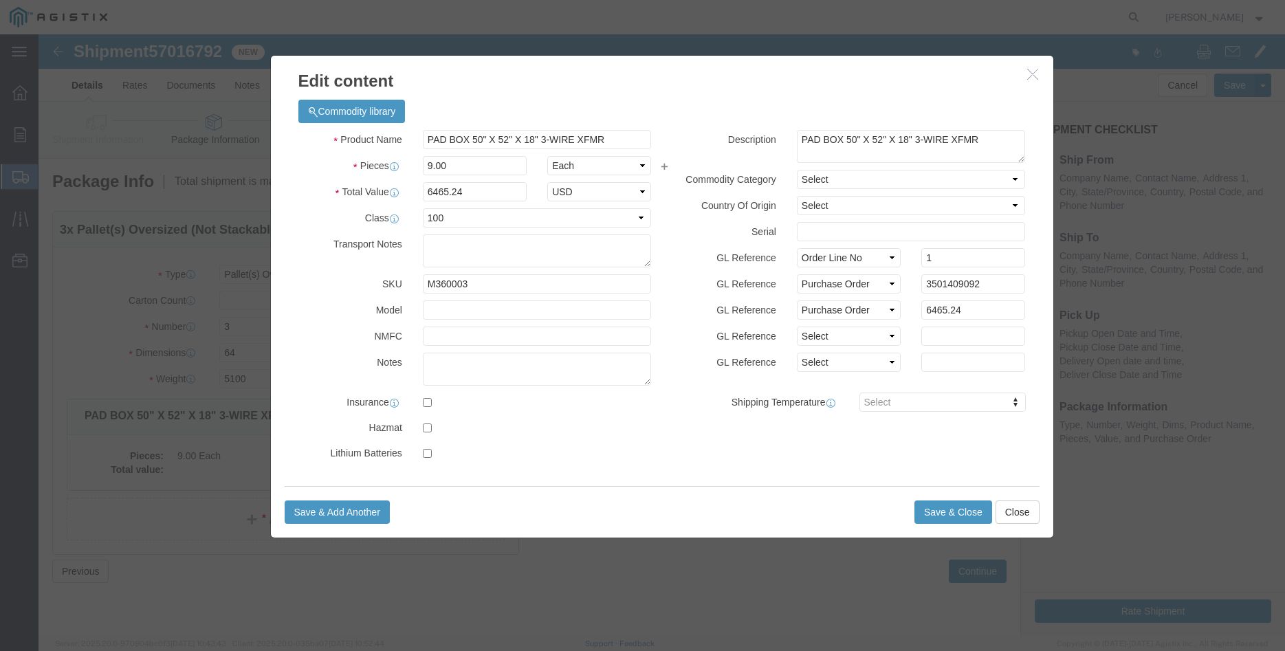
click label "GL Reference"
click button "Save & Close"
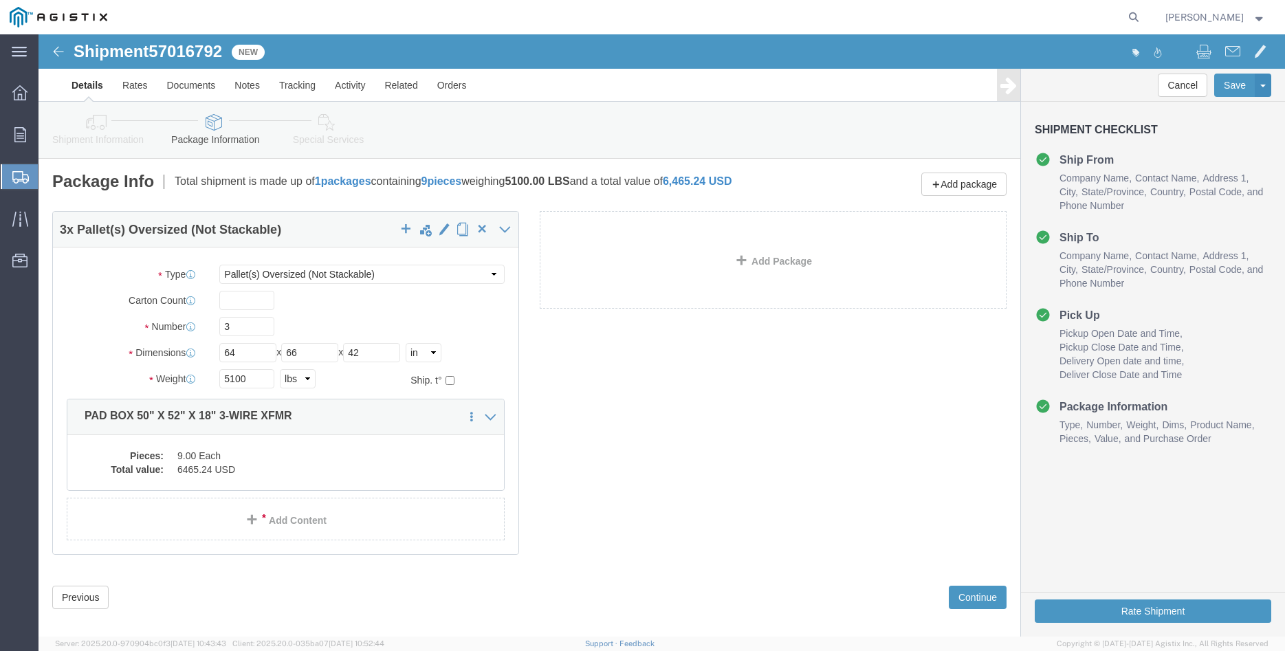
scroll to position [14, 0]
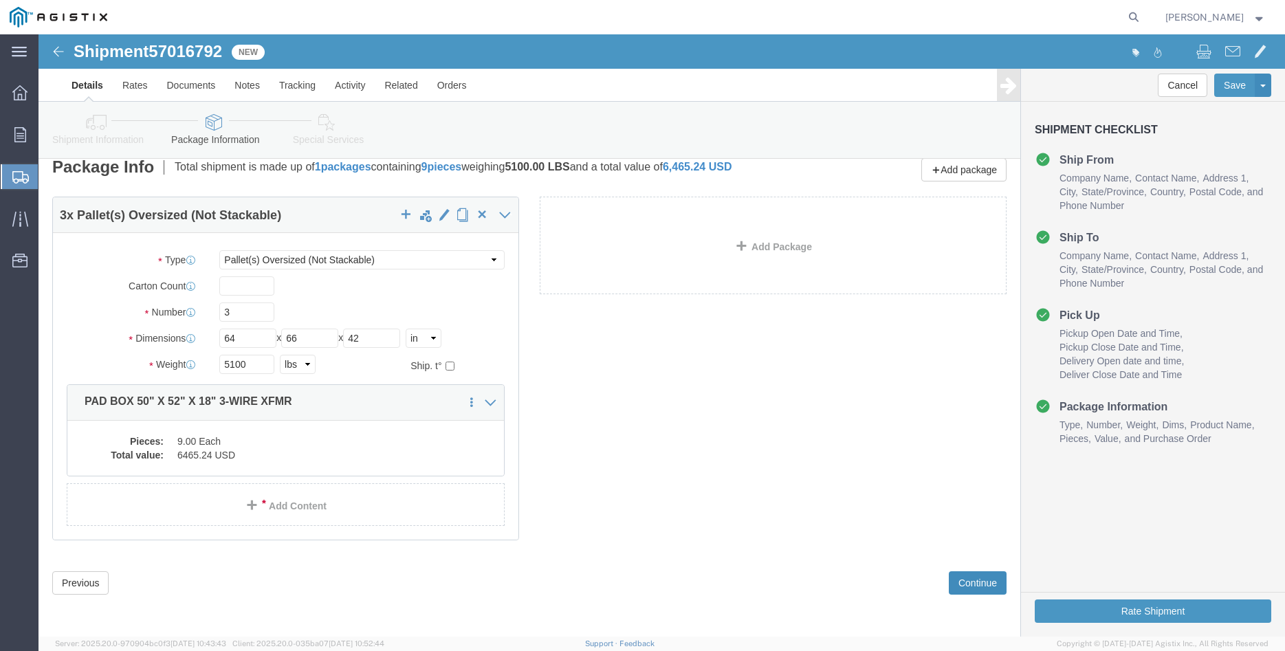
click button "Continue"
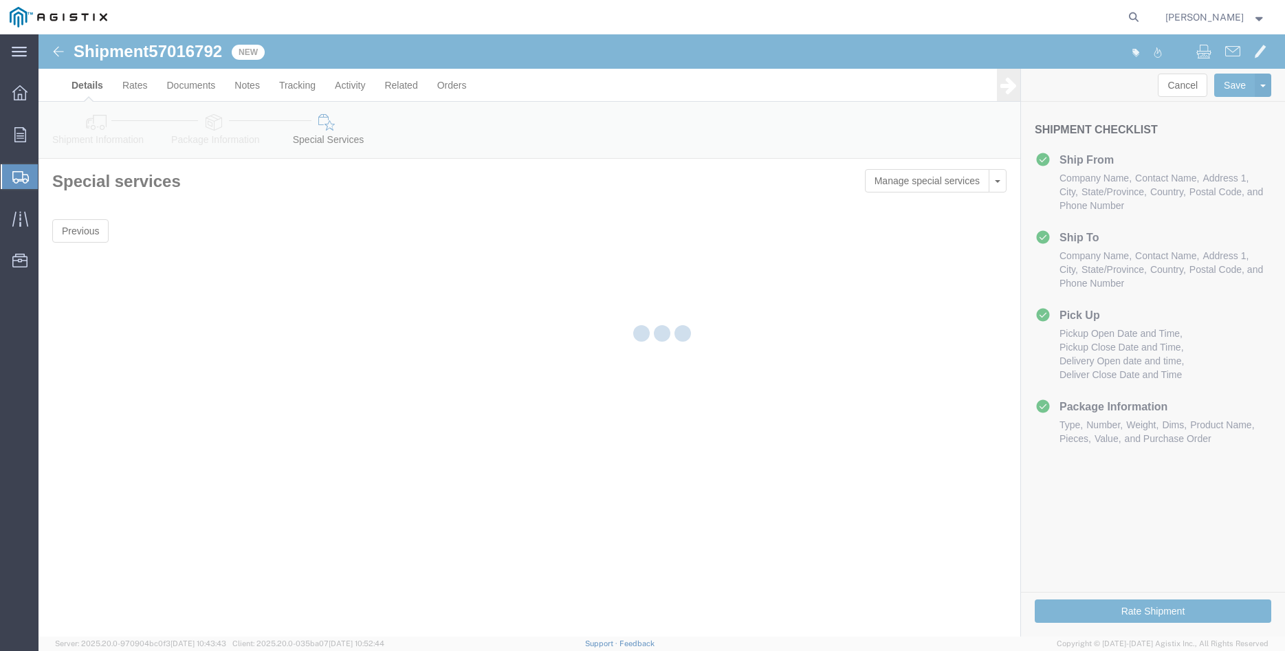
scroll to position [0, 0]
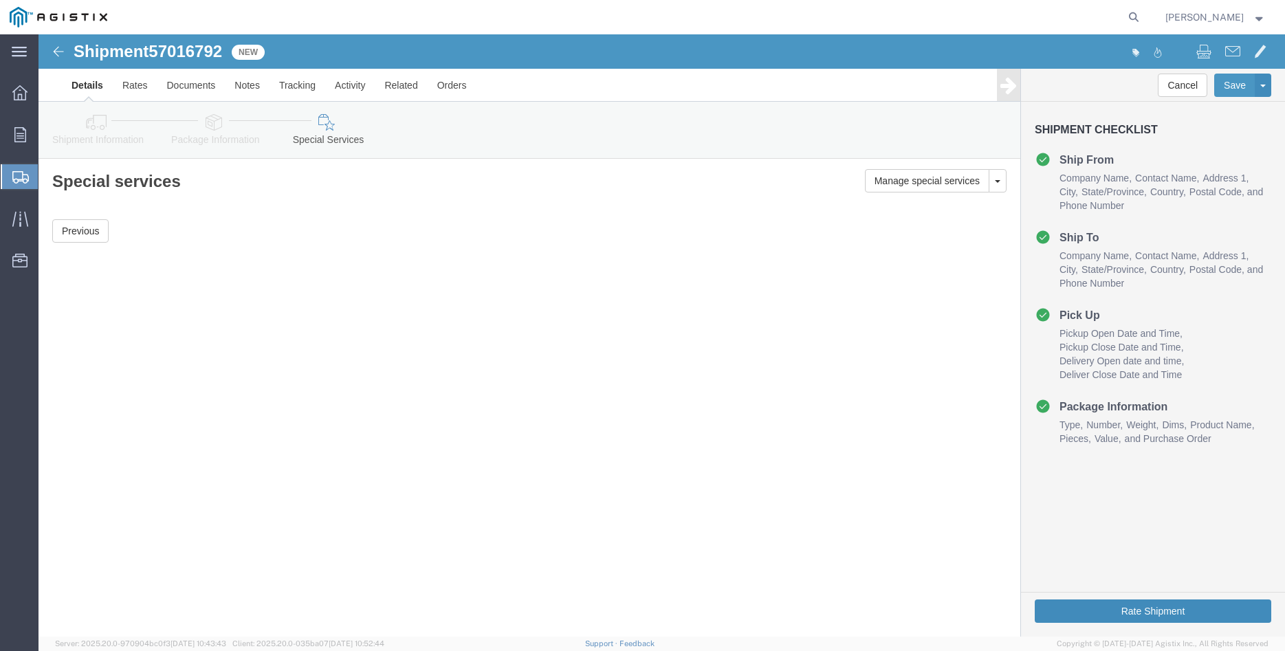
click button "Rate Shipment"
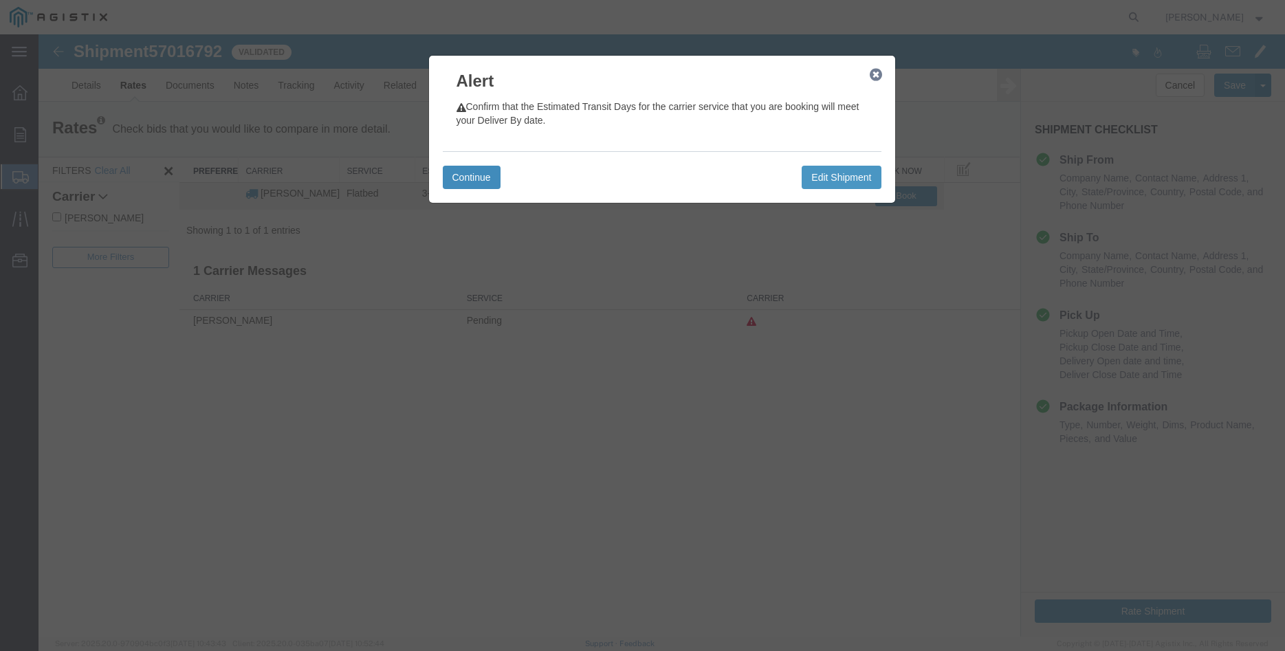
click at [468, 173] on button "Continue" at bounding box center [472, 177] width 58 height 23
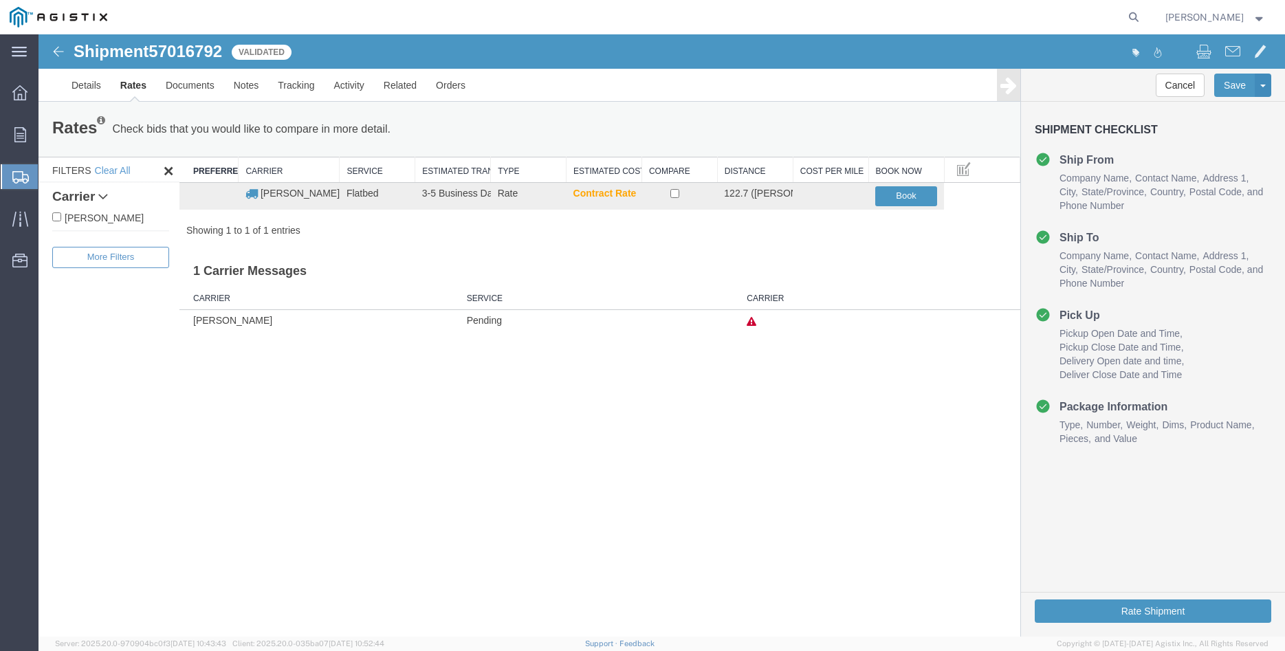
click at [112, 221] on label "C.H. Robinson" at bounding box center [110, 217] width 117 height 15
click at [61, 221] on input "C.H. Robinson" at bounding box center [56, 216] width 9 height 9
checkbox input "true"
click at [672, 197] on input "checkbox" at bounding box center [674, 193] width 9 height 9
checkbox input "true"
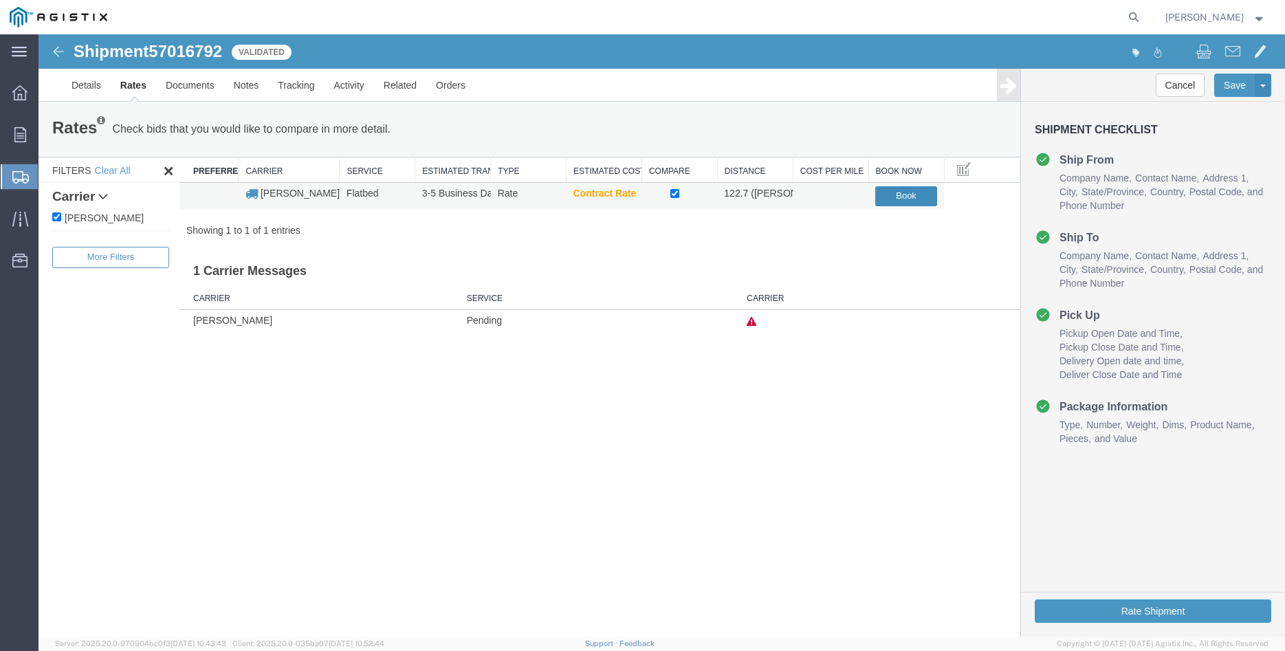
click at [886, 197] on button "Book" at bounding box center [906, 196] width 62 height 20
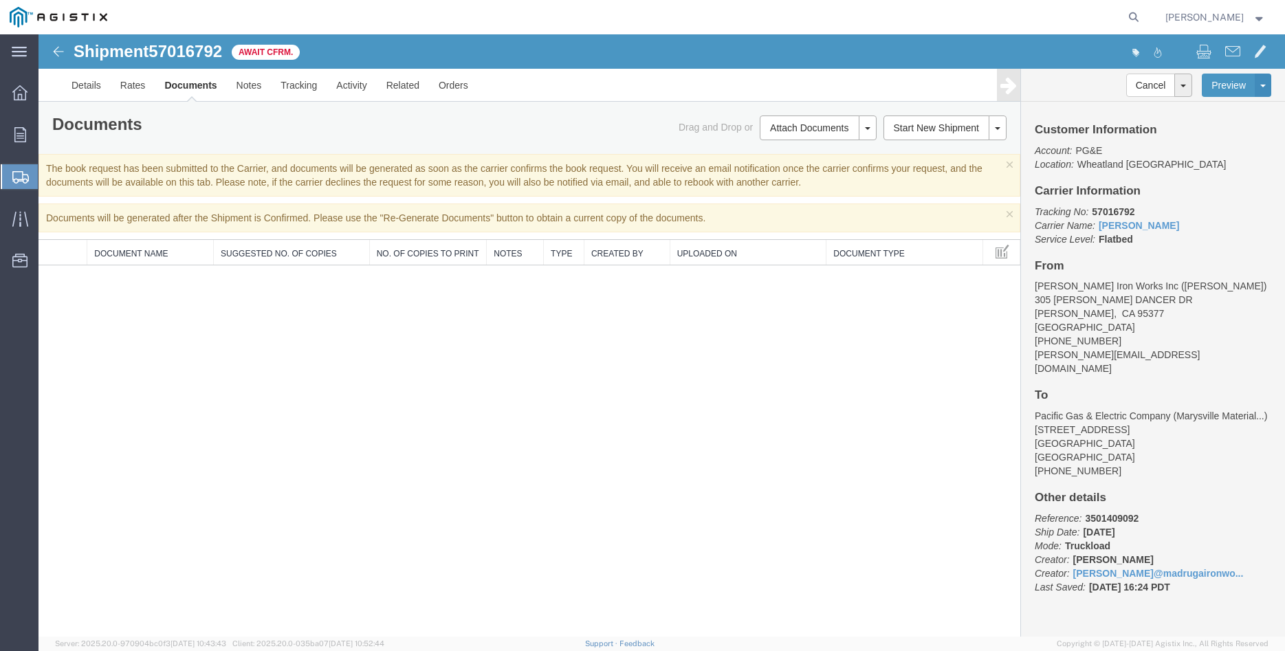
click at [161, 441] on div "Shipment 57016792 0 of 0 Await Cfrm. Details Rates Documents Notes Tracking Act…" at bounding box center [662, 335] width 1246 height 602
click at [21, 134] on icon at bounding box center [20, 134] width 12 height 15
